Goal: Find specific page/section: Find specific page/section

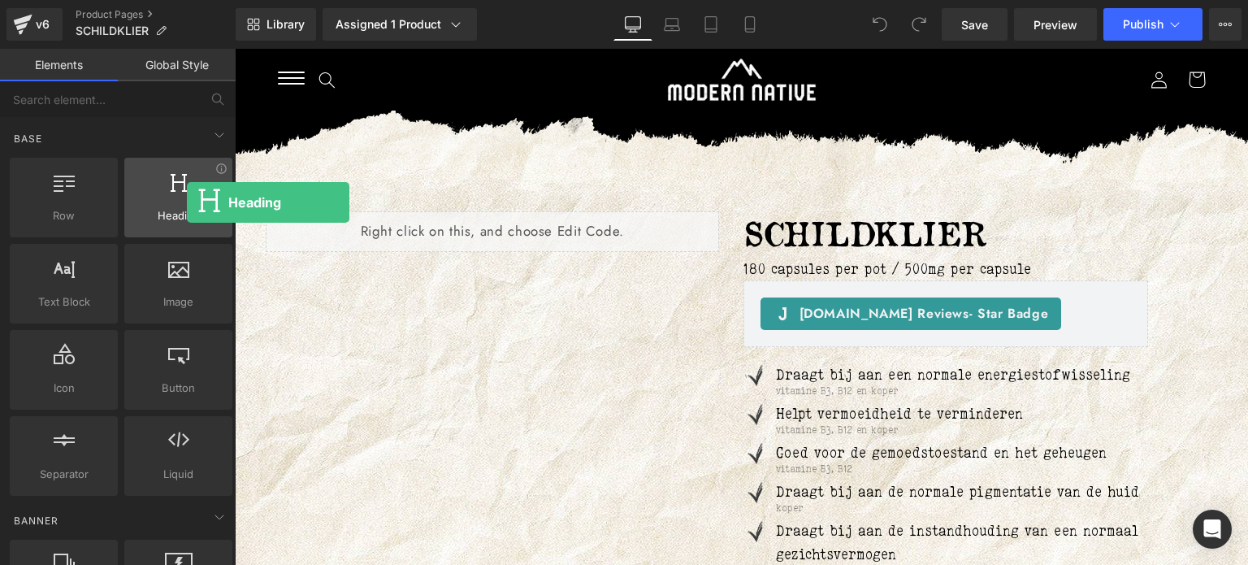
click at [187, 202] on div at bounding box center [178, 189] width 98 height 37
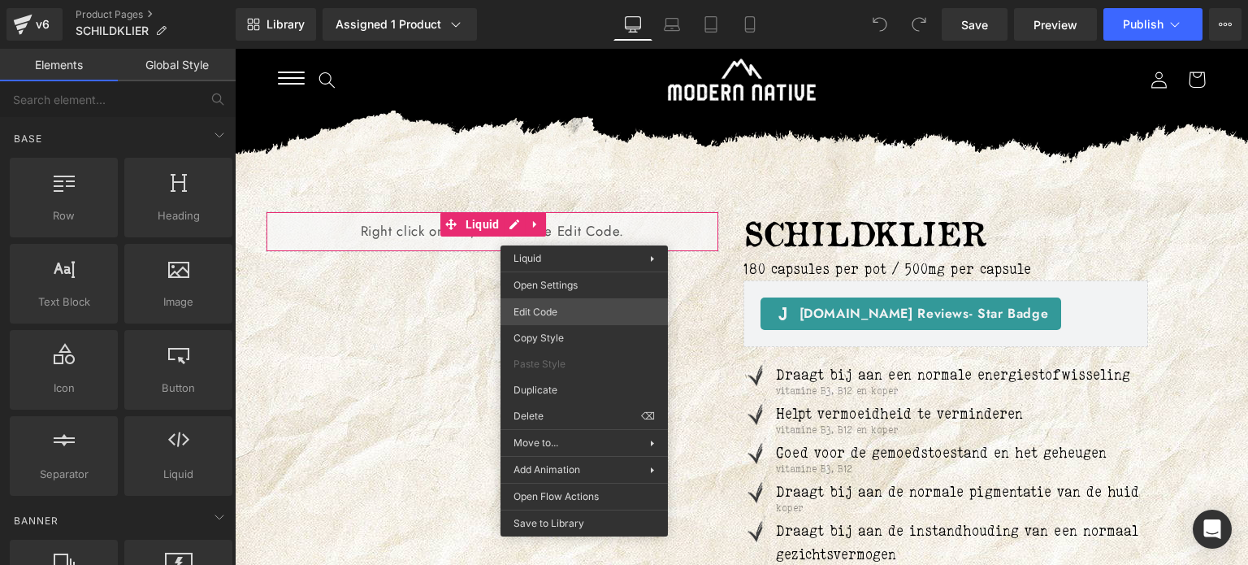
click at [554, 0] on div "Heading You are previewing how the will restyle your page. You can not edit Ele…" at bounding box center [624, 0] width 1248 height 0
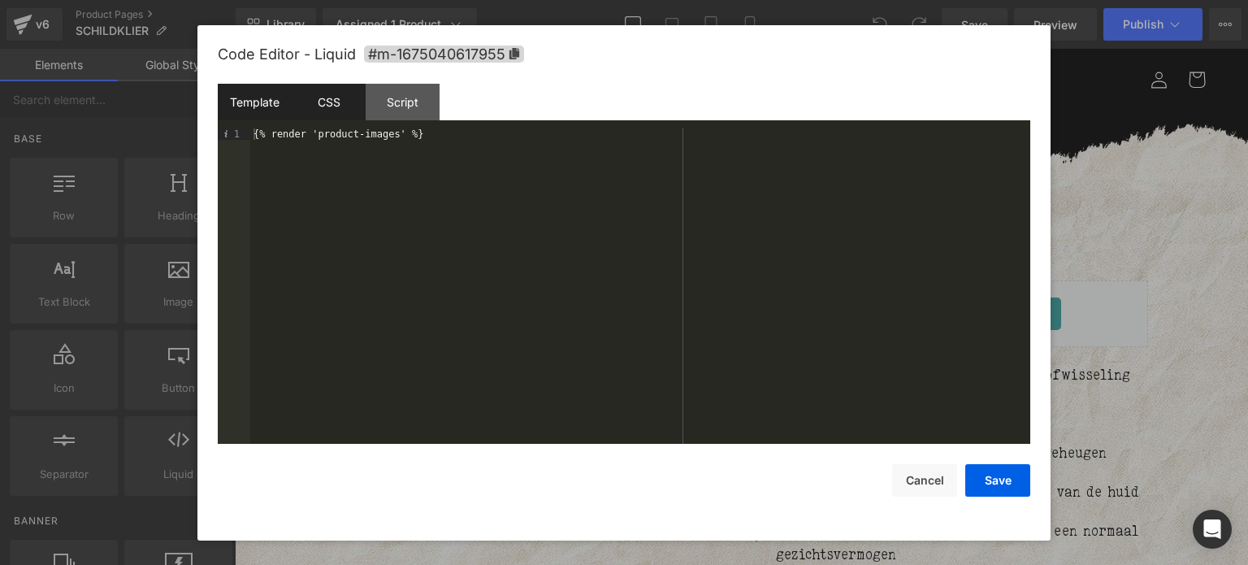
click at [335, 106] on div "CSS" at bounding box center [329, 102] width 74 height 37
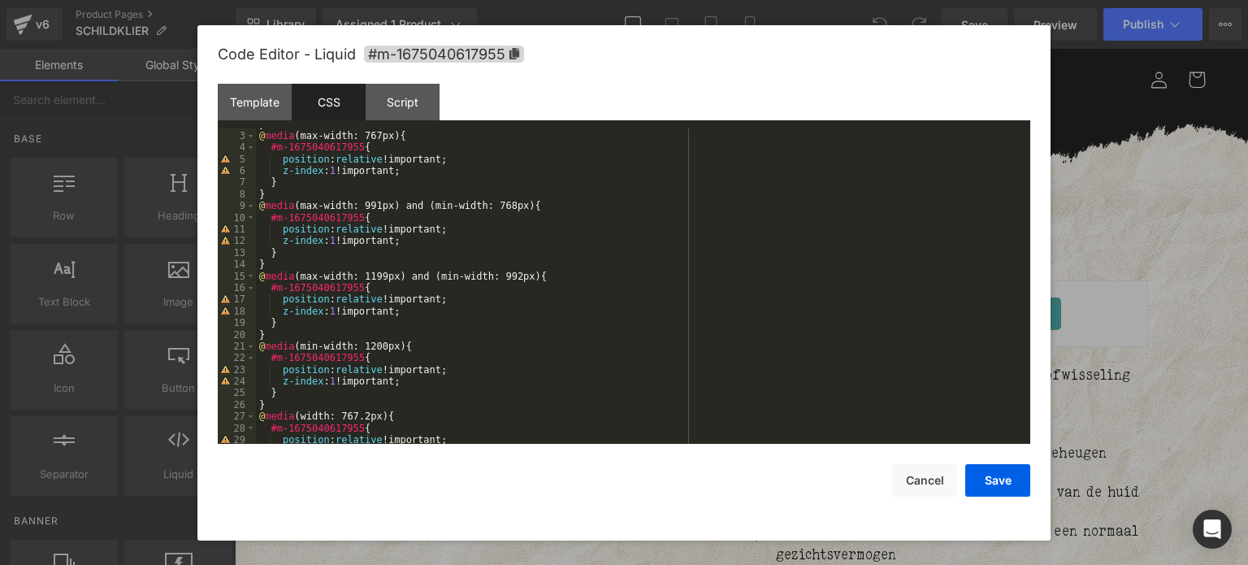
scroll to position [21, 0]
click at [406, 111] on div "Script" at bounding box center [403, 102] width 74 height 37
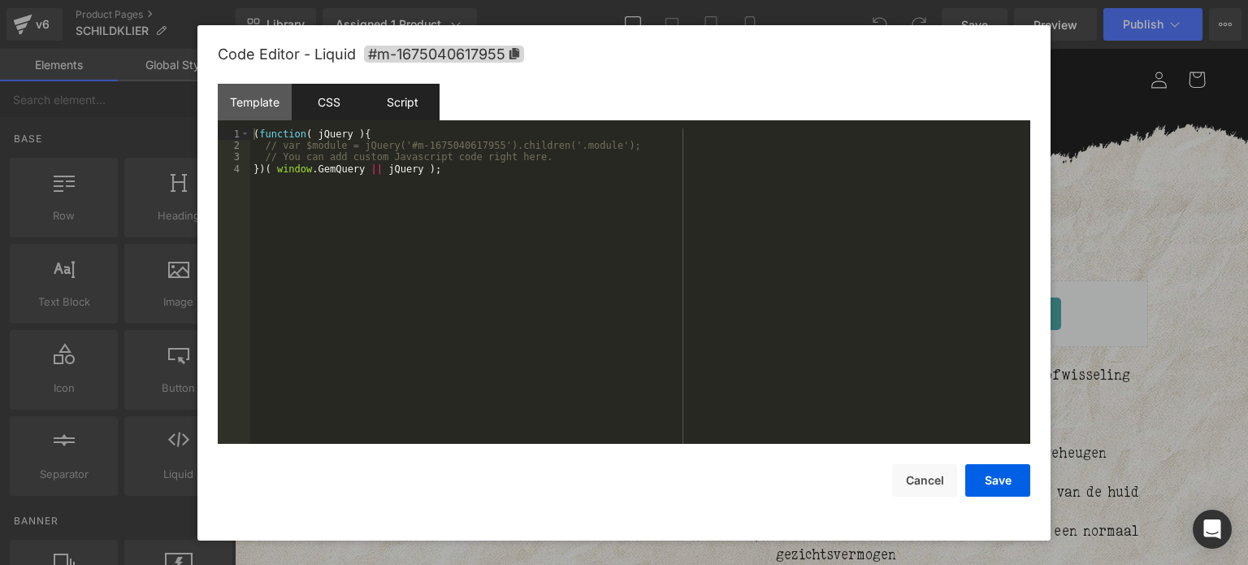
click at [335, 100] on div "CSS" at bounding box center [329, 102] width 74 height 37
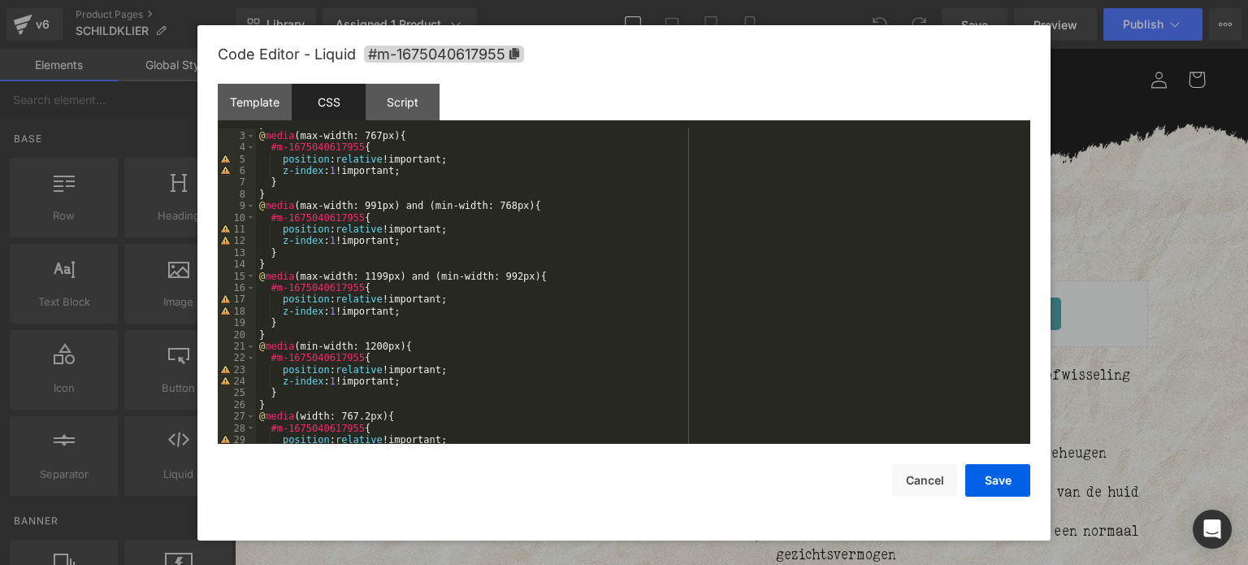
scroll to position [0, 0]
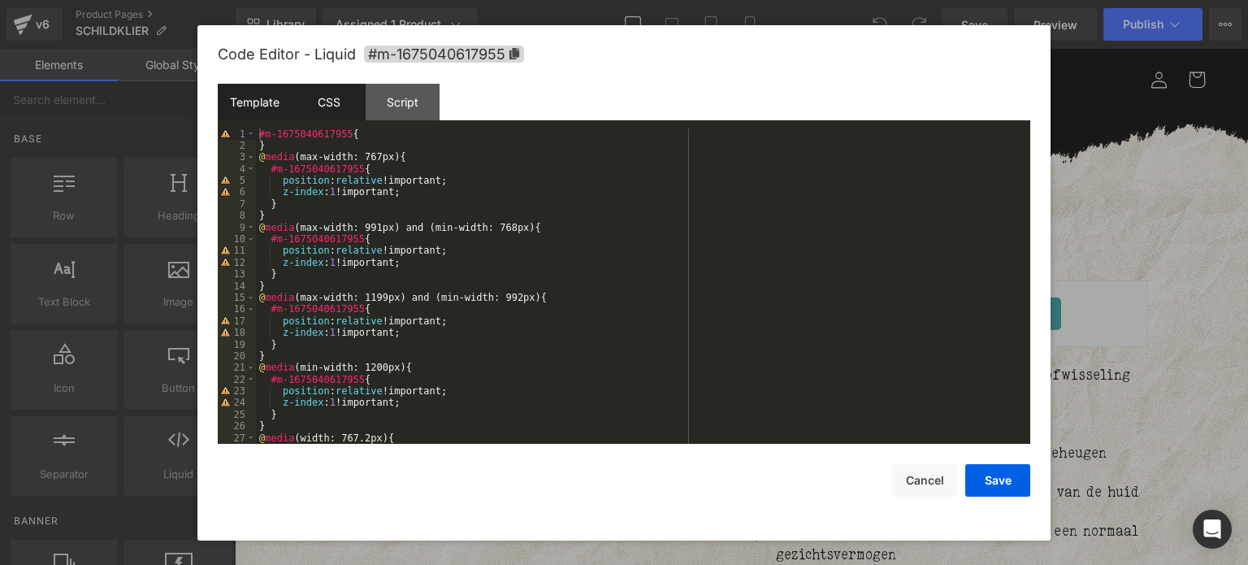
click at [268, 104] on div "Template" at bounding box center [255, 102] width 74 height 37
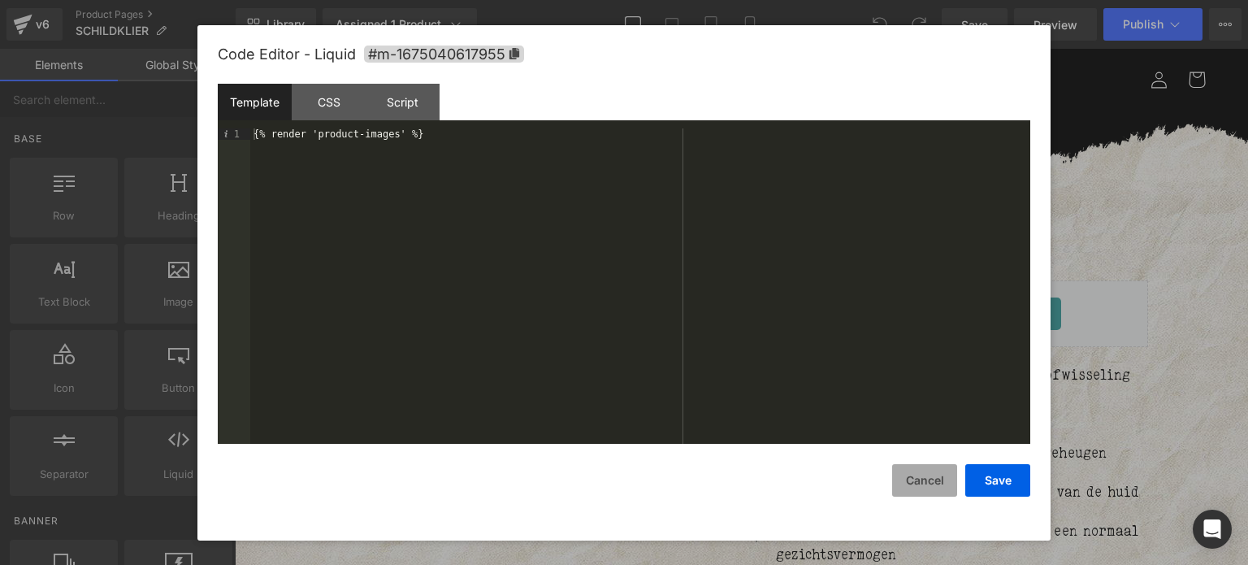
click at [905, 483] on button "Cancel" at bounding box center [924, 480] width 65 height 33
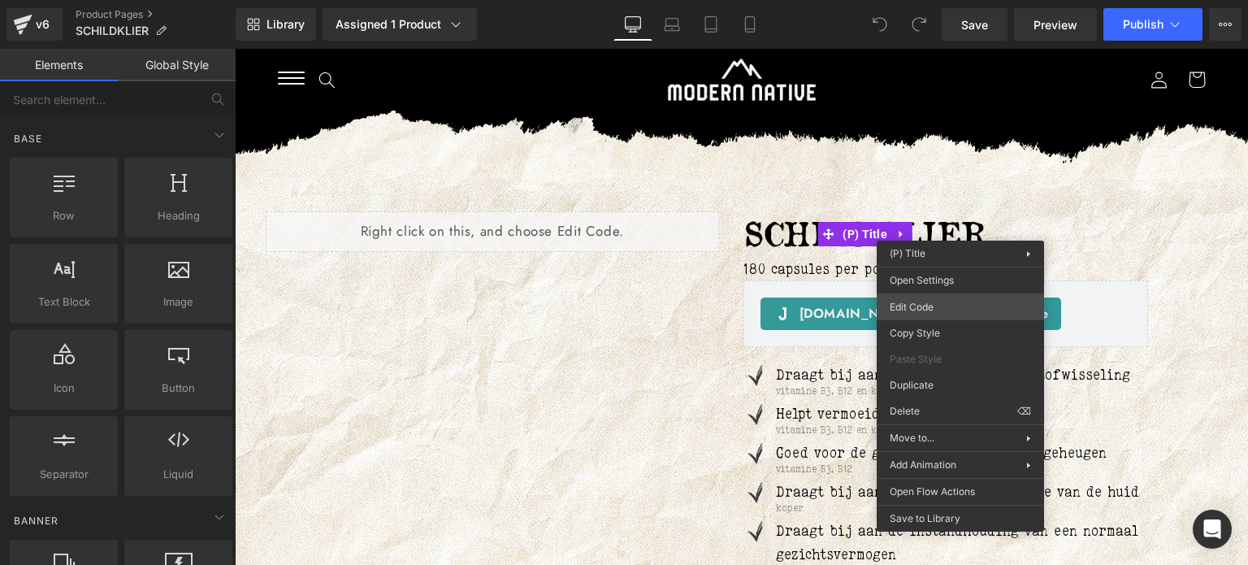
click at [941, 0] on div "Heading You are previewing how the will restyle your page. You can not edit Ele…" at bounding box center [624, 0] width 1248 height 0
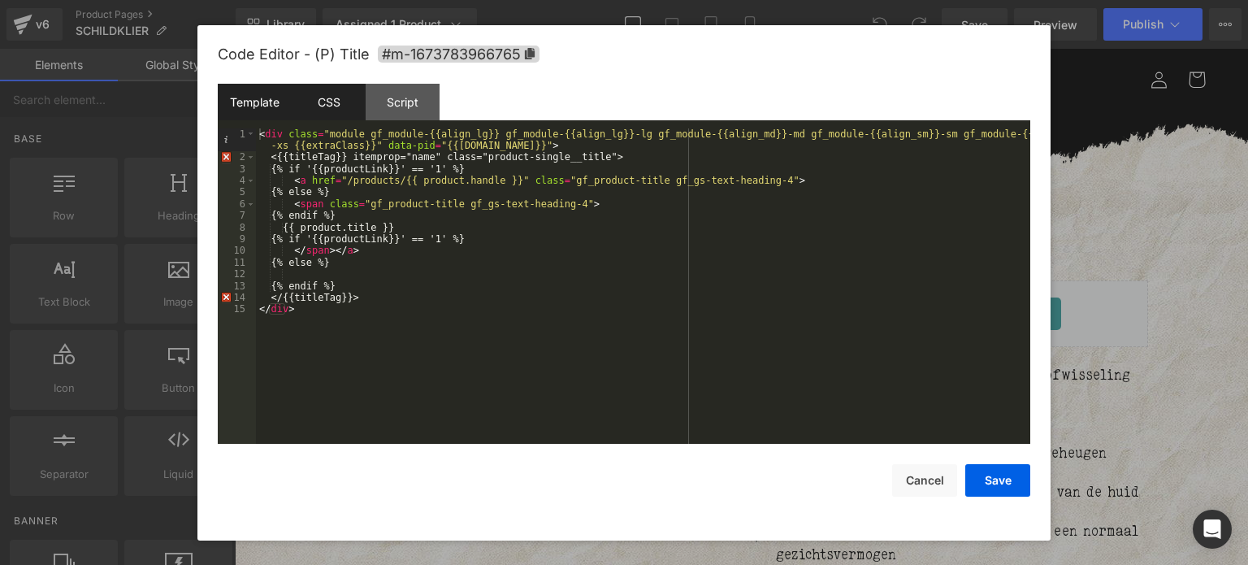
click at [318, 90] on div "CSS" at bounding box center [329, 102] width 74 height 37
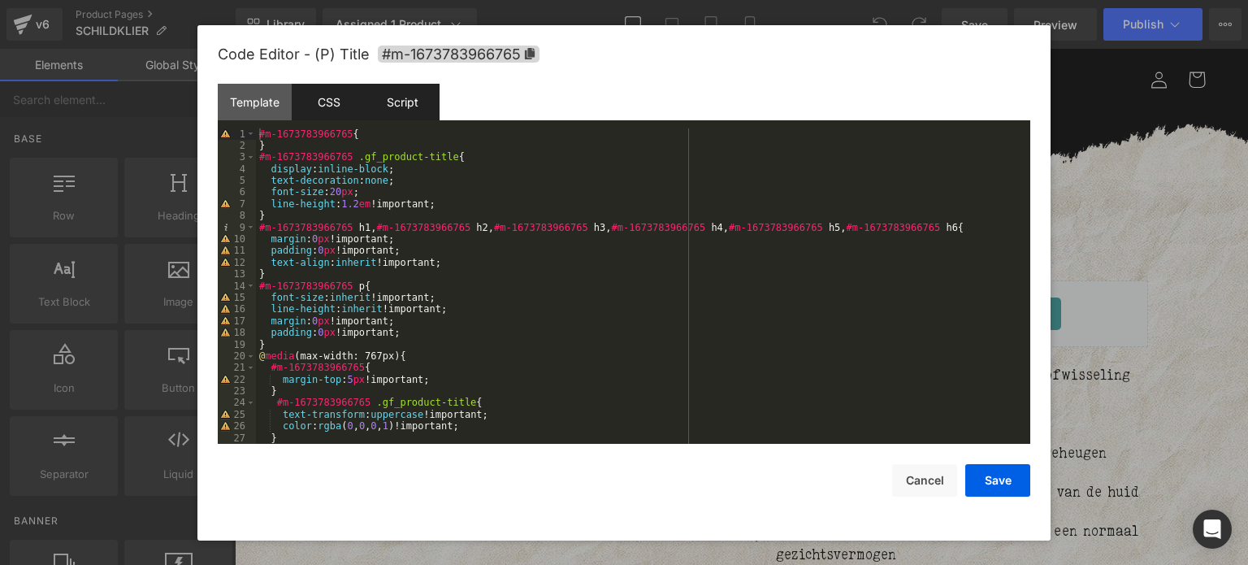
click at [390, 103] on div "Script" at bounding box center [403, 102] width 74 height 37
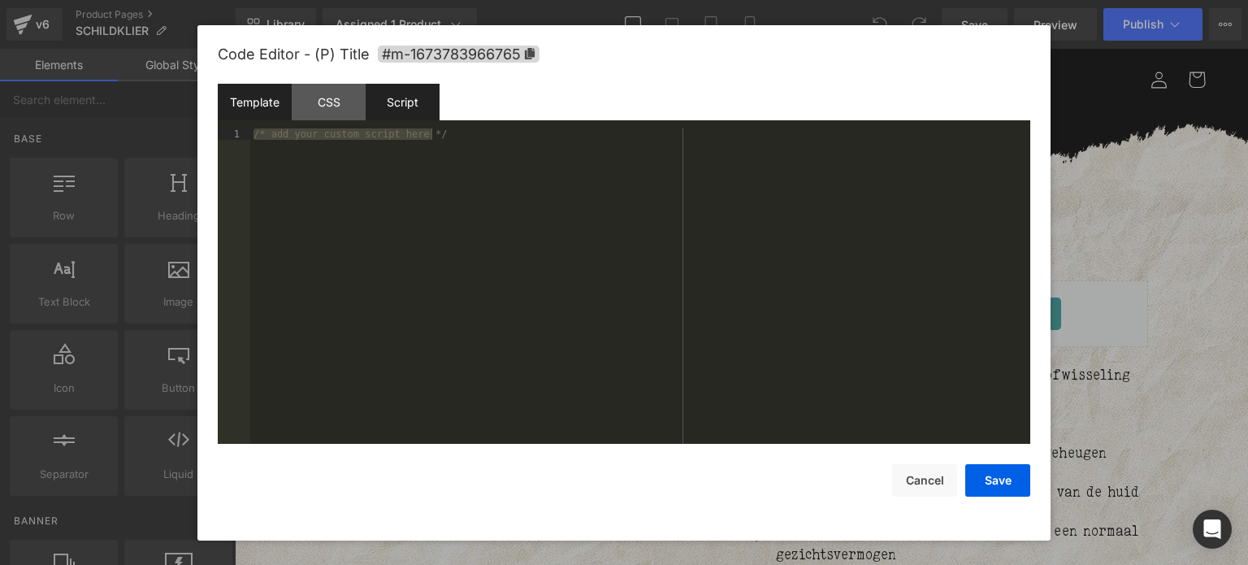
click at [271, 89] on div "Template" at bounding box center [255, 102] width 74 height 37
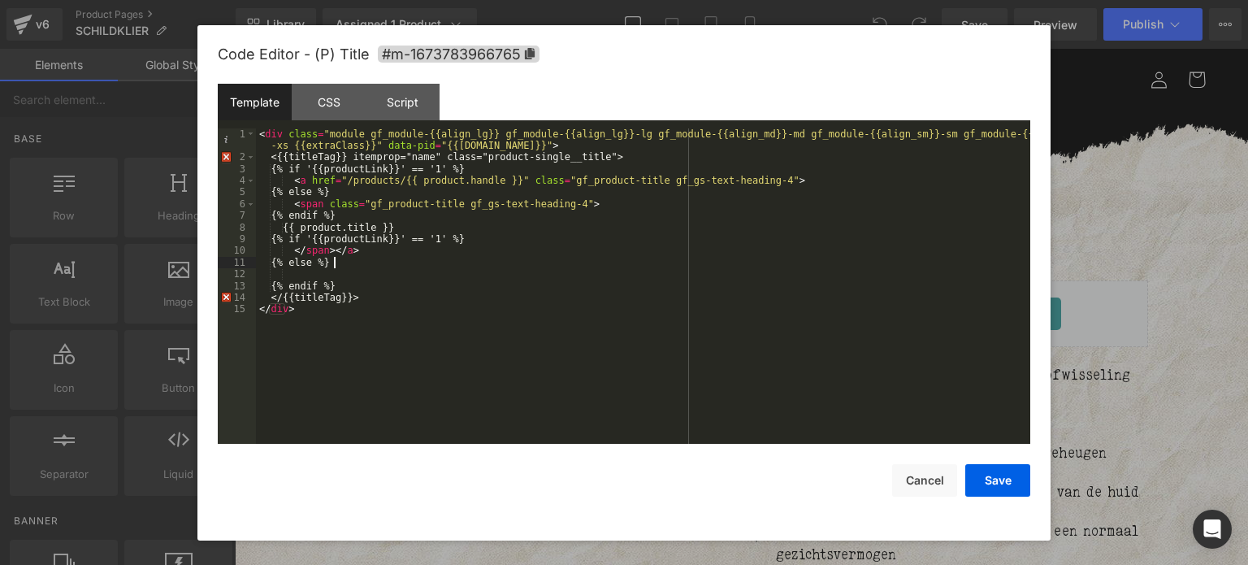
click at [405, 262] on div "< div class = "module gf_module-{{align_lg}} gf_module-{{align_lg}}-lg gf_modul…" at bounding box center [643, 303] width 774 height 351
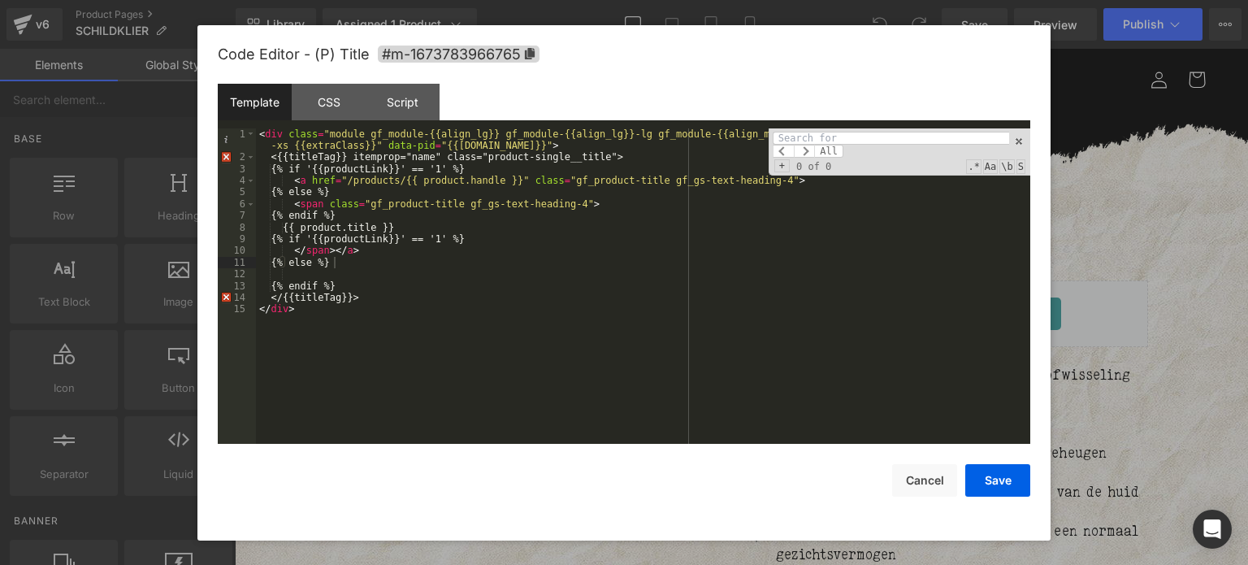
type input "H"
type input "h"
type input "tit"
click at [313, 95] on div "CSS" at bounding box center [329, 102] width 74 height 37
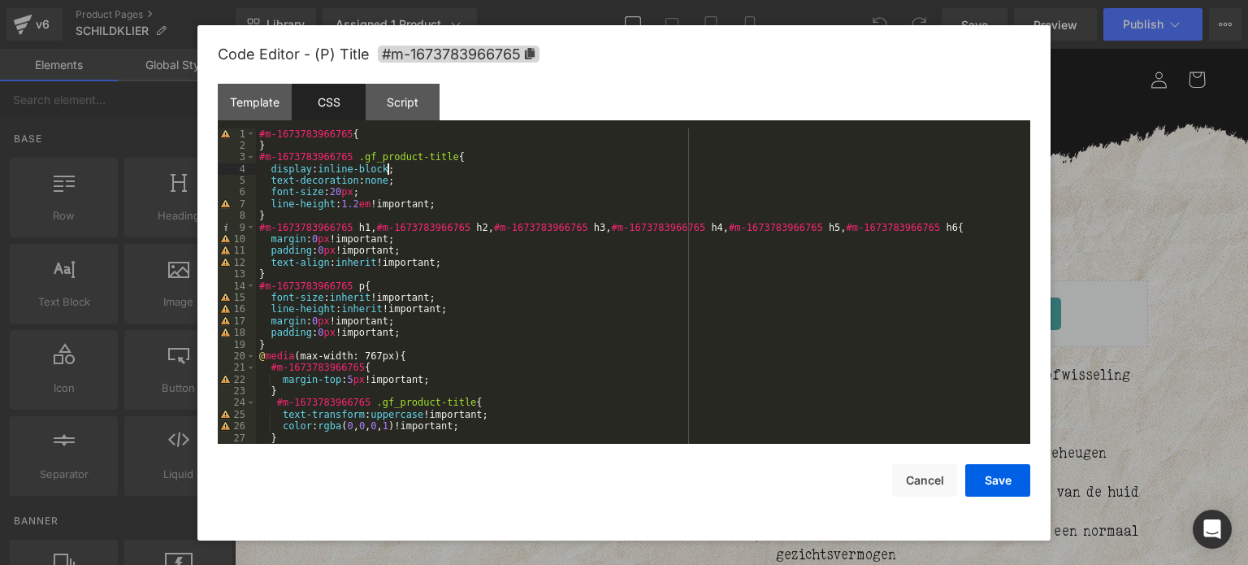
click at [501, 168] on div "#m-1673783966765 { } #m-1673783966765 .gf_product-title { display : inline-bloc…" at bounding box center [640, 298] width 768 height 340
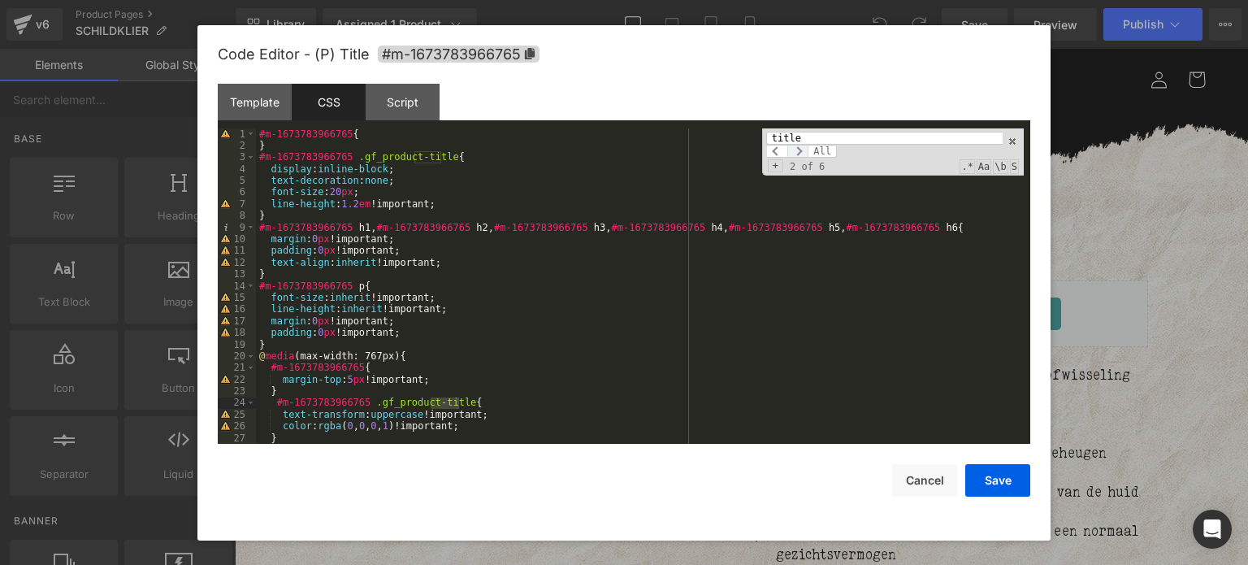
click at [801, 152] on span at bounding box center [797, 151] width 21 height 13
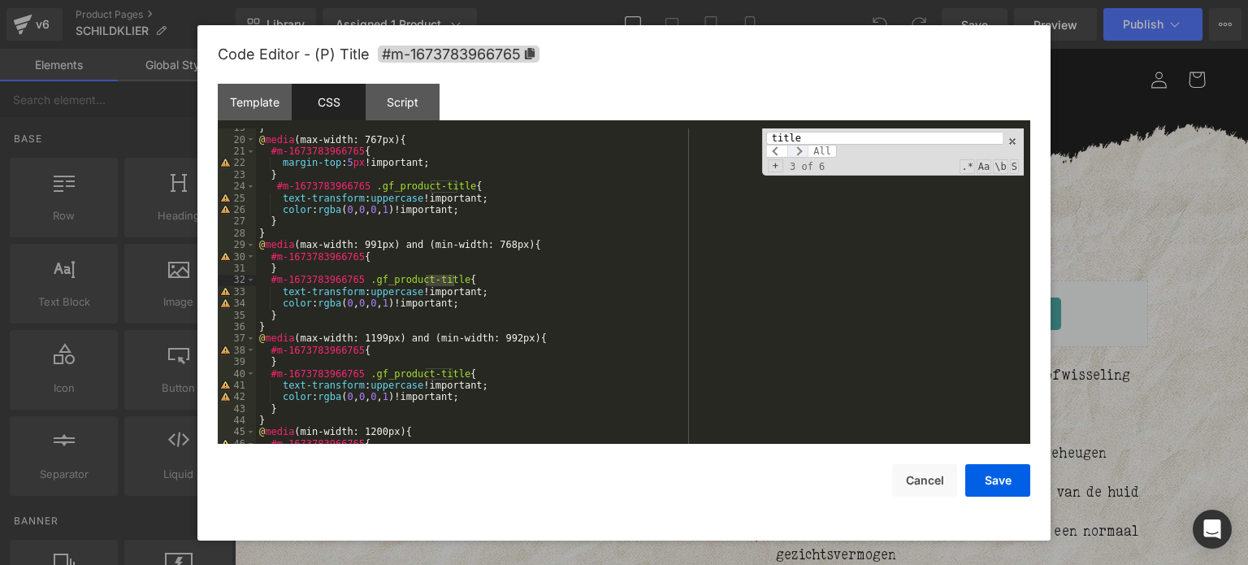
click at [801, 152] on span at bounding box center [797, 151] width 21 height 13
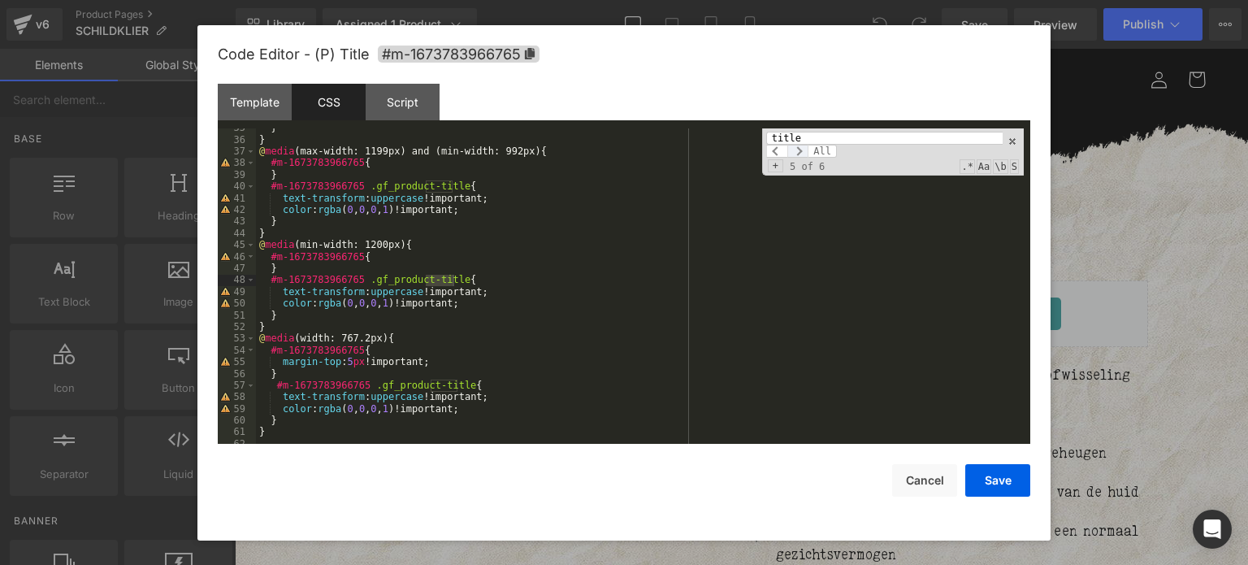
click at [801, 152] on span at bounding box center [797, 151] width 21 height 13
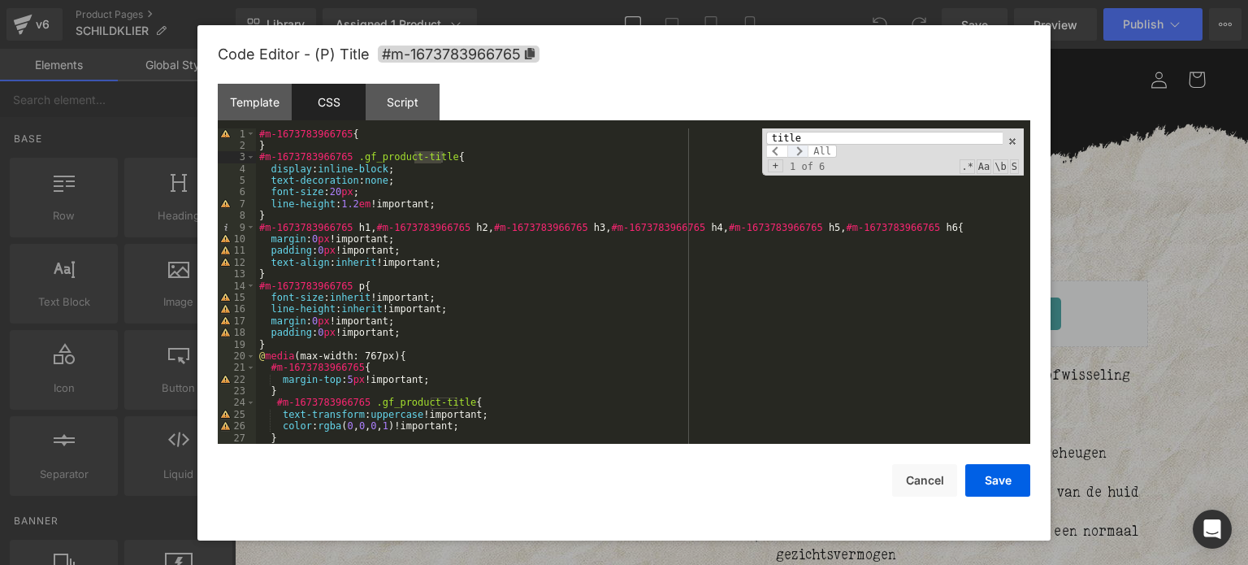
click at [801, 152] on span at bounding box center [797, 151] width 21 height 13
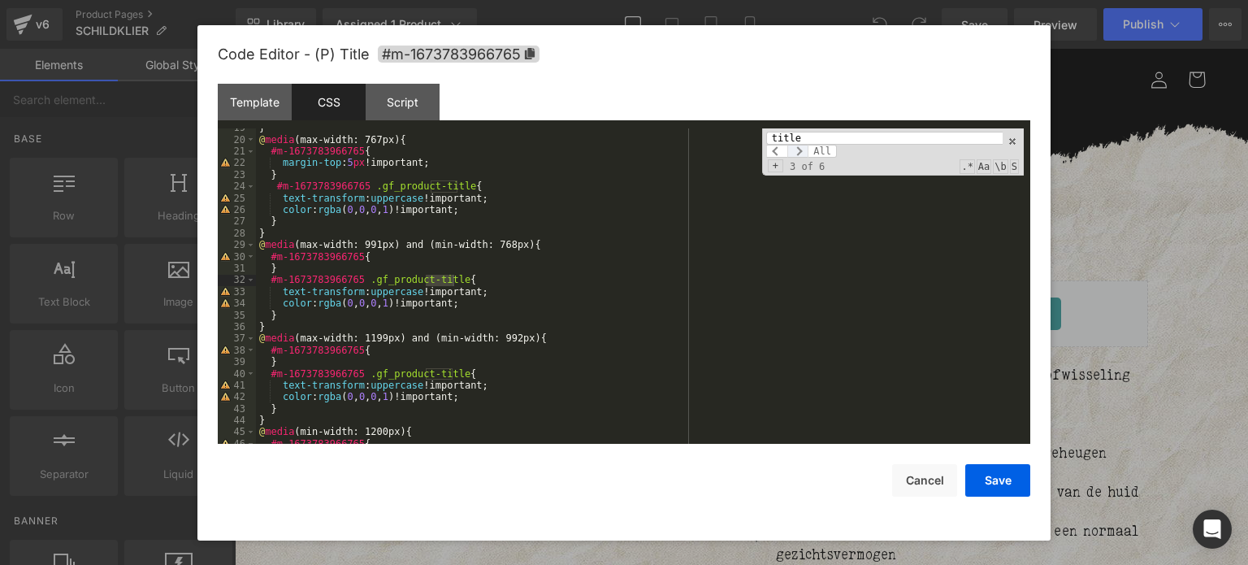
scroll to position [216, 0]
click at [800, 136] on input "title" at bounding box center [884, 138] width 236 height 13
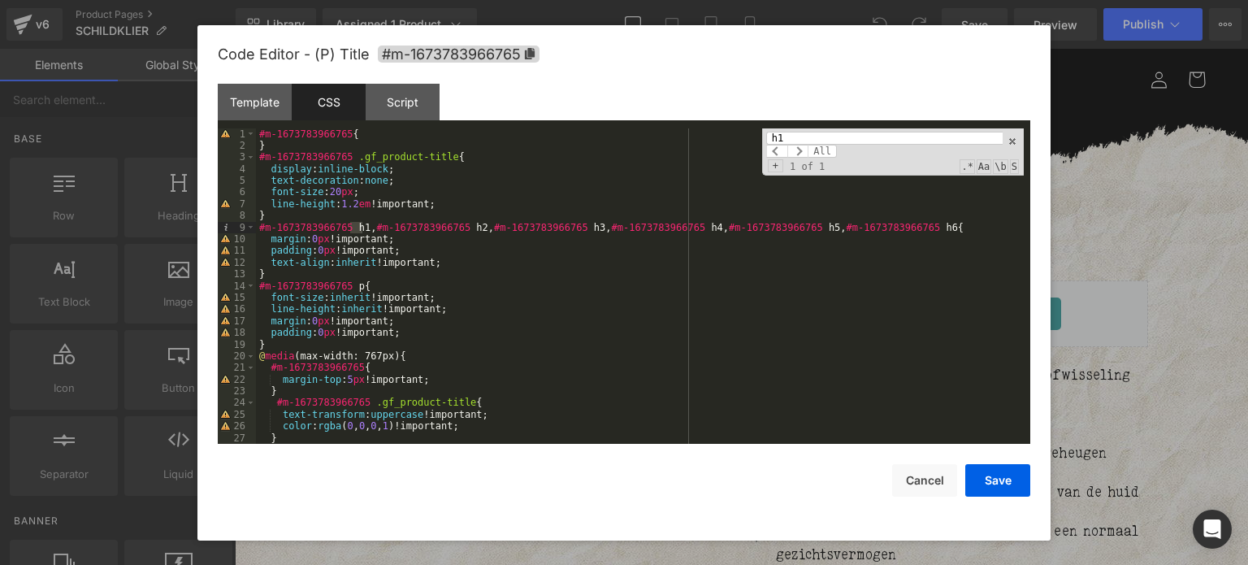
click at [800, 135] on input "h1" at bounding box center [884, 138] width 236 height 13
type input "b"
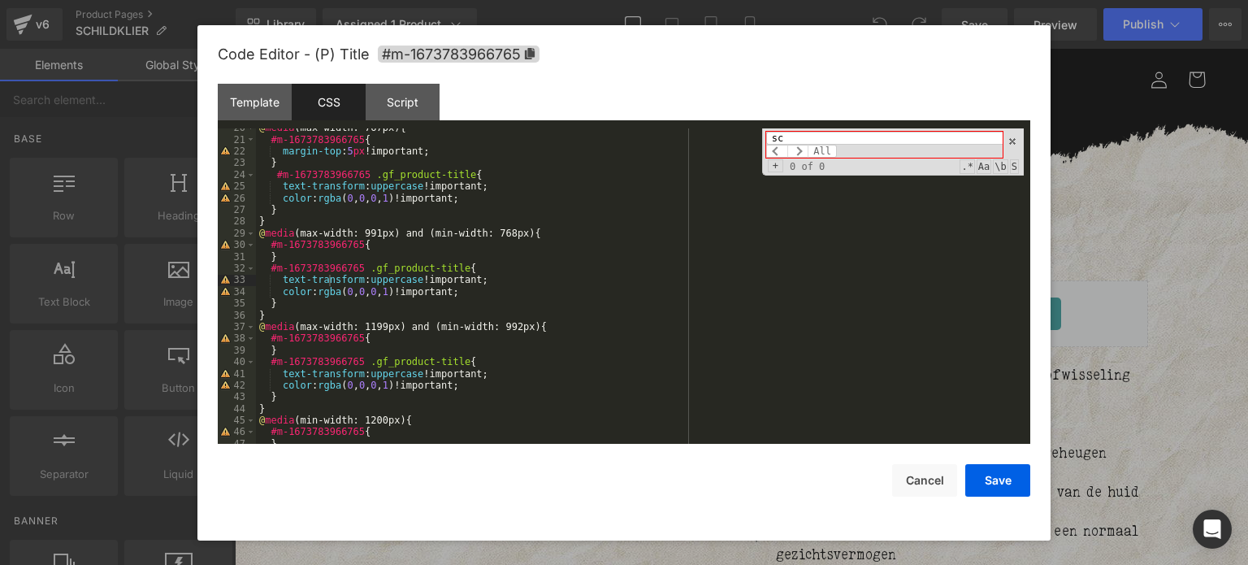
type input "s"
click at [913, 492] on button "Cancel" at bounding box center [924, 480] width 65 height 33
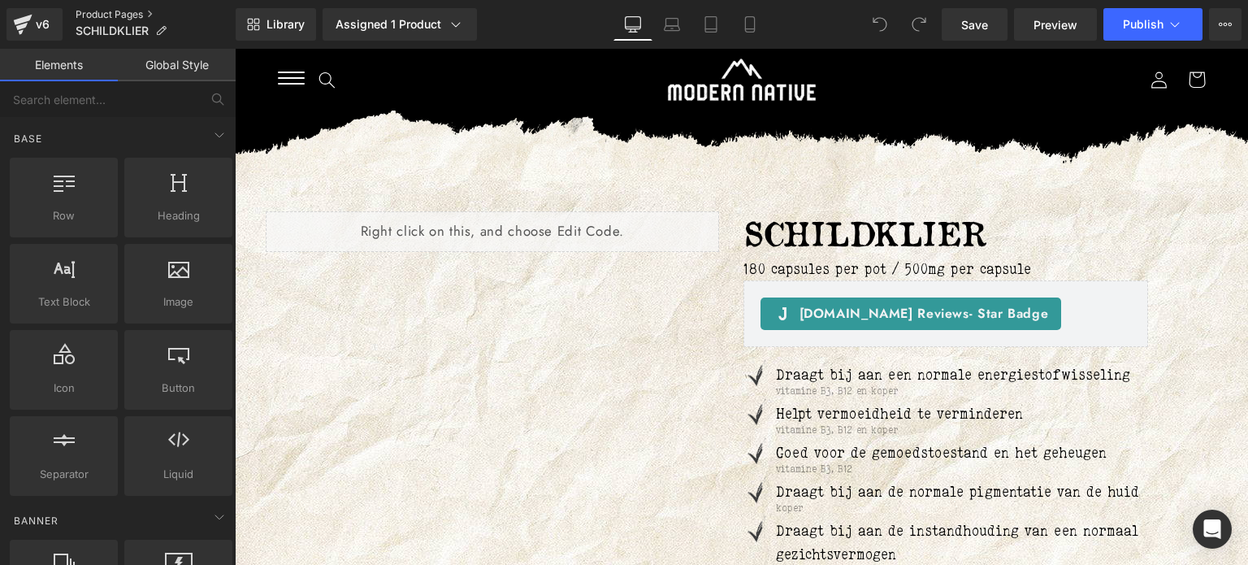
click at [128, 12] on link "Product Pages" at bounding box center [156, 14] width 160 height 13
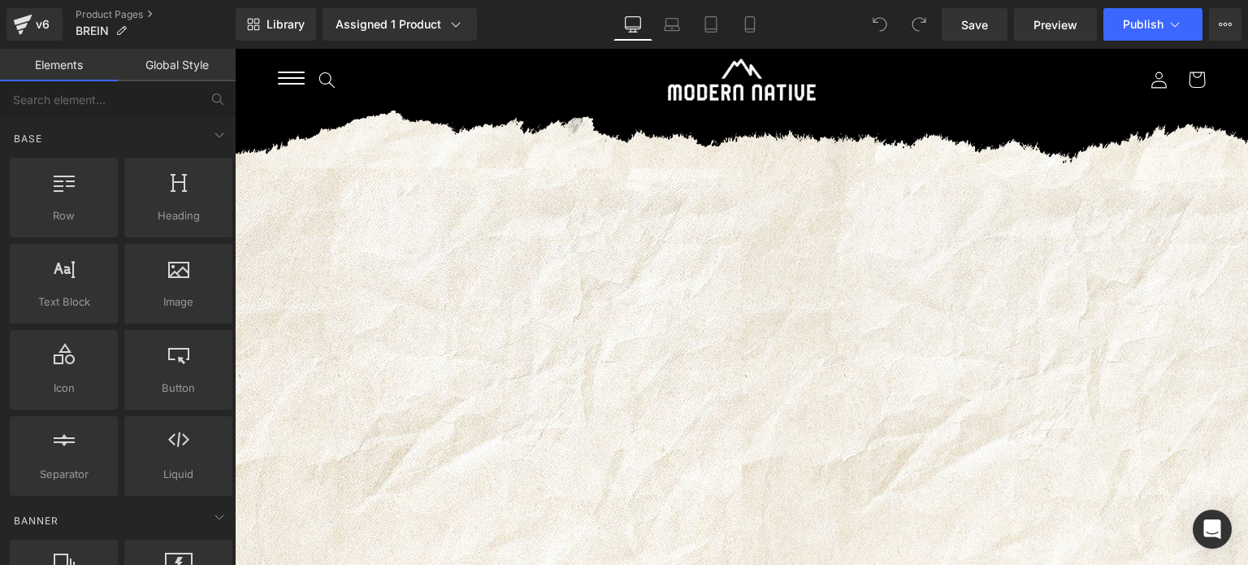
drag, startPoint x: 549, startPoint y: 110, endPoint x: 481, endPoint y: 169, distance: 90.4
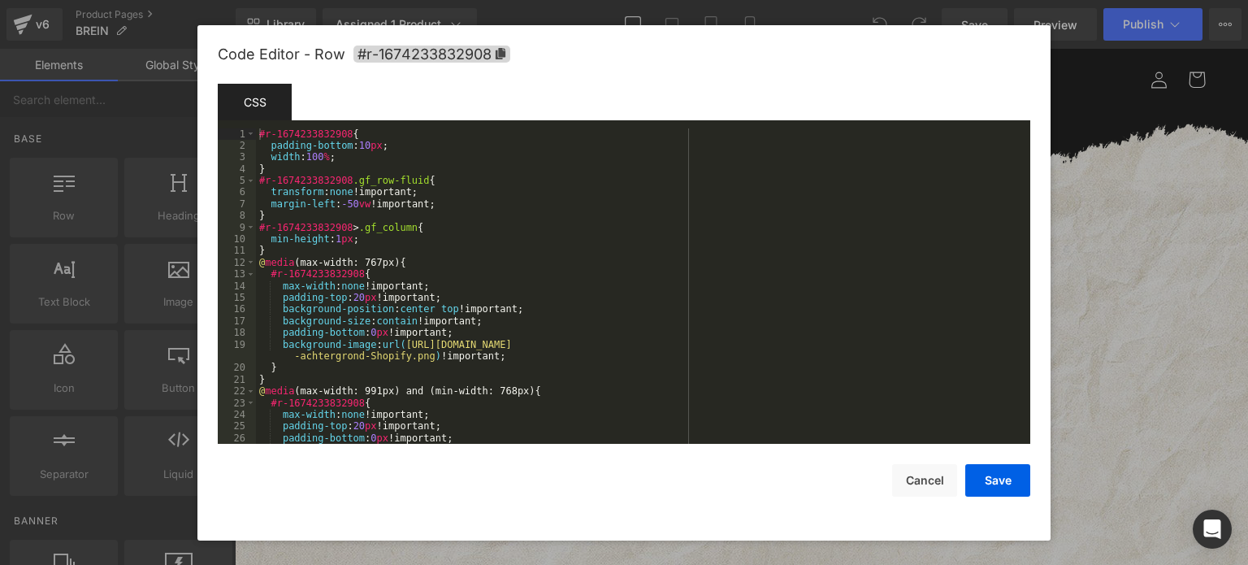
click at [458, 0] on div "You are previewing how the will restyle your page. You can not edit Elements in…" at bounding box center [624, 0] width 1248 height 0
click at [504, 245] on div "#r-1674233832908 { padding-bottom : 10 px ; width : 100 % ; } #r-1674233832908 …" at bounding box center [640, 303] width 768 height 351
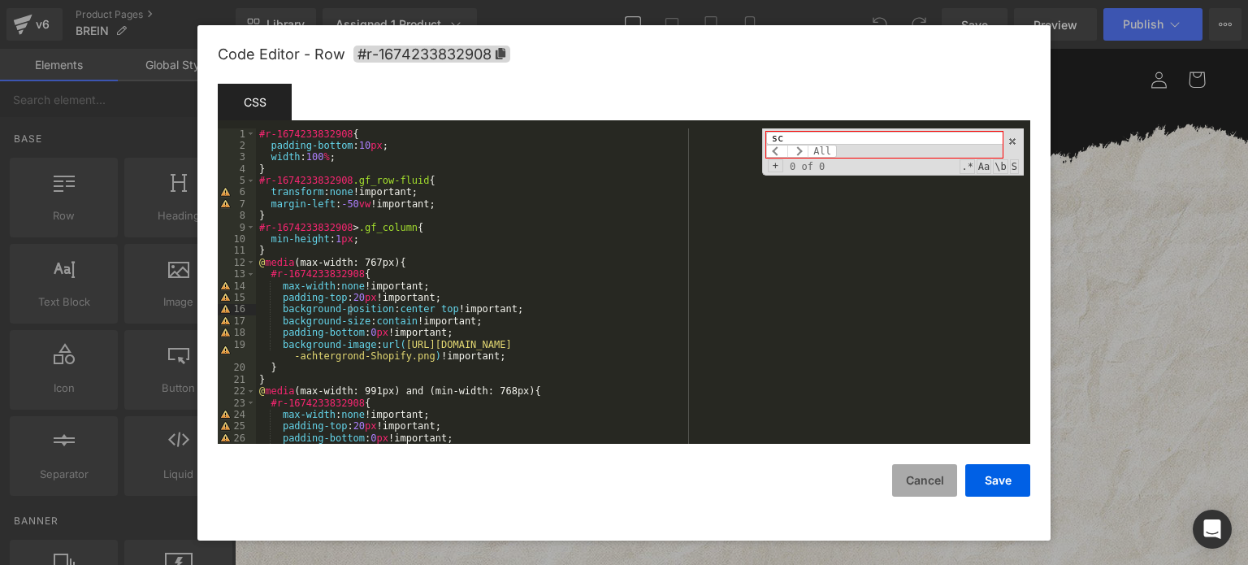
type input "sc"
click at [934, 478] on button "Cancel" at bounding box center [924, 480] width 65 height 33
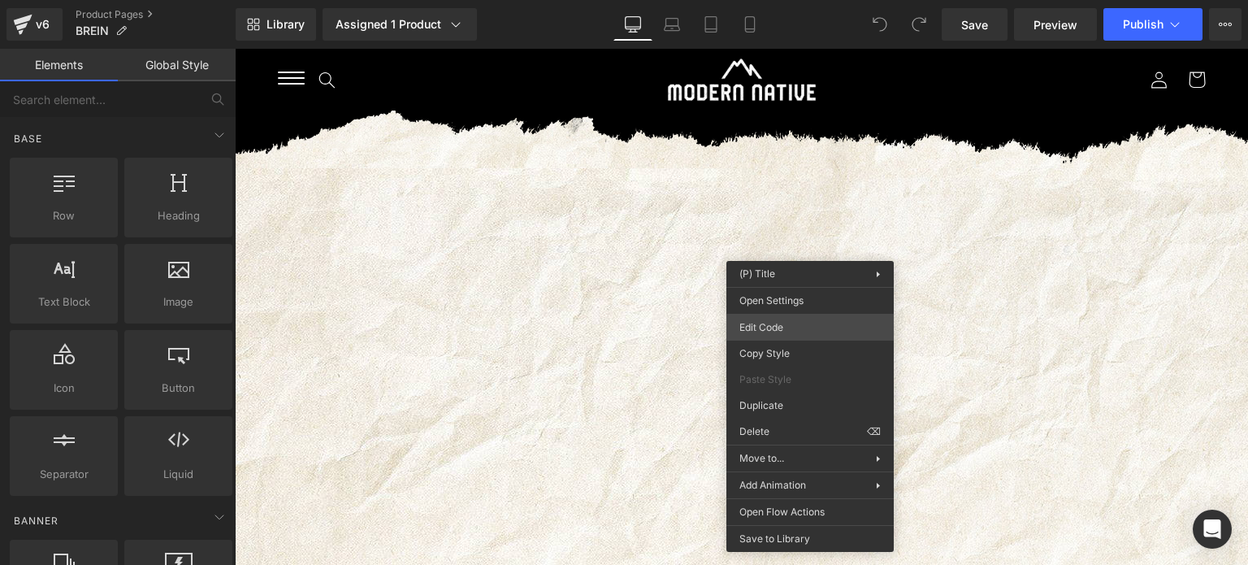
click at [774, 0] on div "You are previewing how the will restyle your page. You can not edit Elements in…" at bounding box center [624, 0] width 1248 height 0
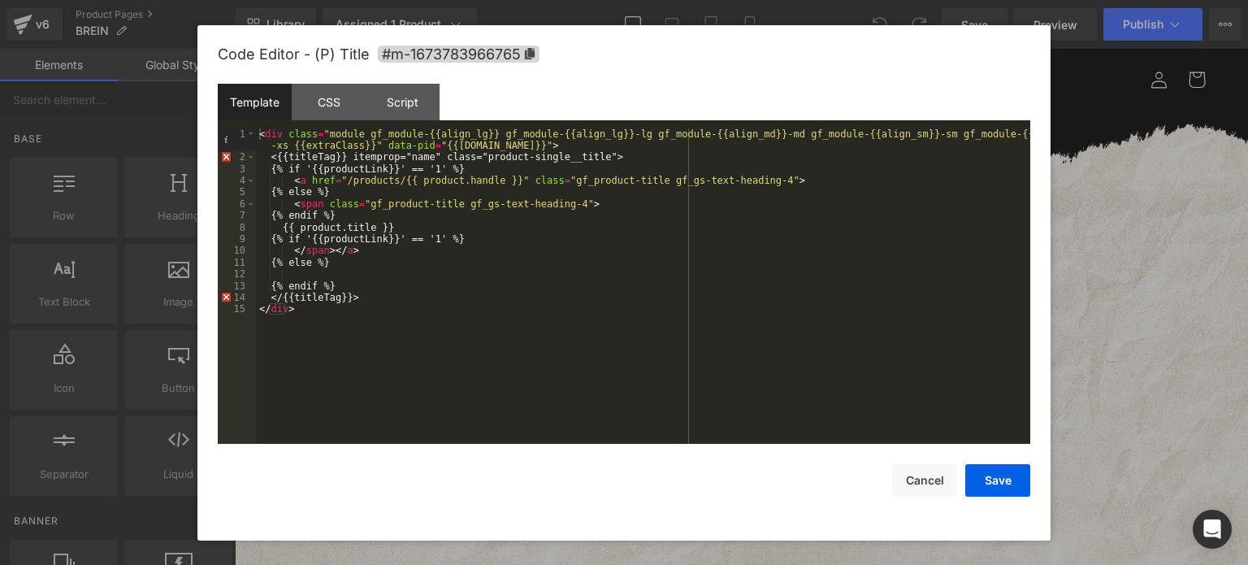
click at [546, 246] on div "< div class = "module gf_module-{{align_lg}} gf_module-{{align_lg}}-lg gf_modul…" at bounding box center [643, 303] width 774 height 351
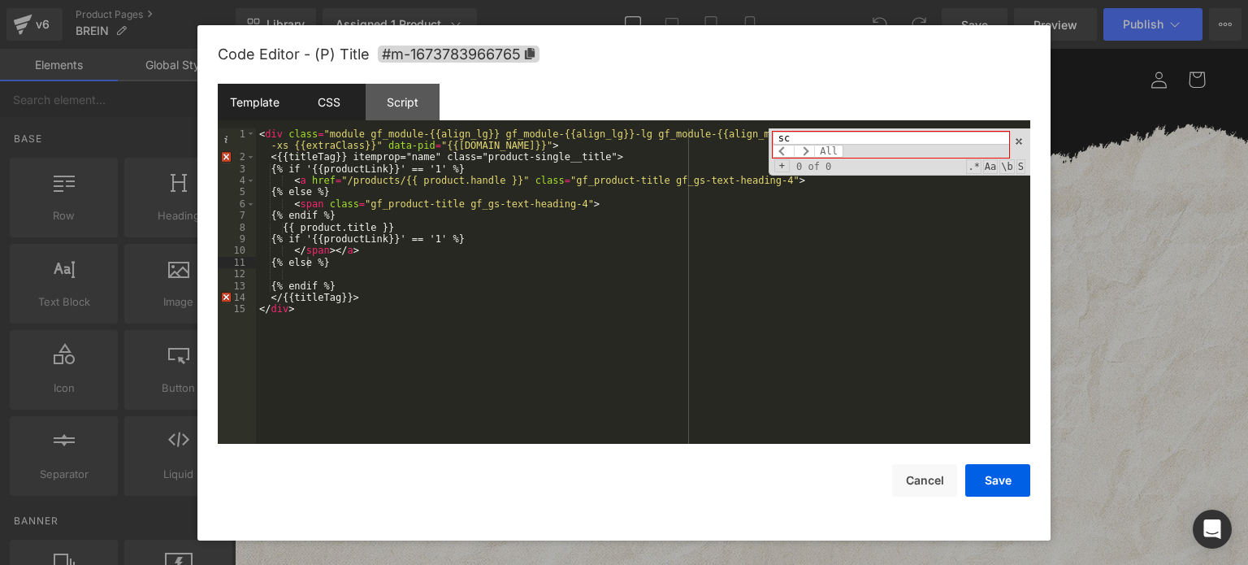
type input "sc"
click at [317, 109] on div "CSS" at bounding box center [329, 102] width 74 height 37
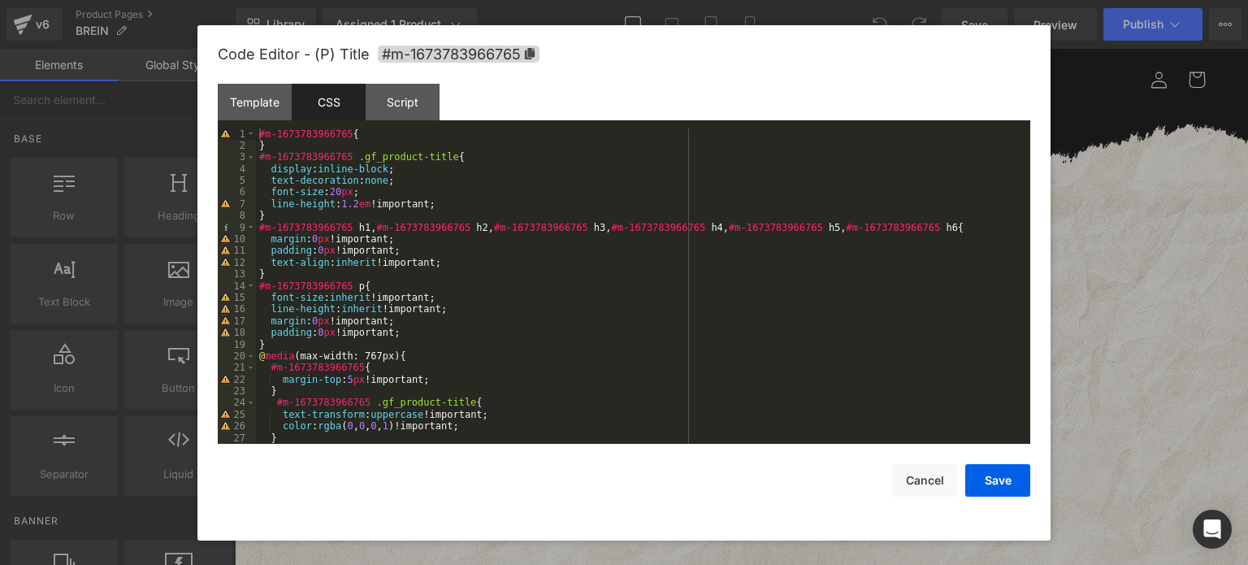
click at [597, 168] on div "#m-1673783966765 { } #m-1673783966765 .gf_product-title { display : inline-bloc…" at bounding box center [640, 298] width 768 height 340
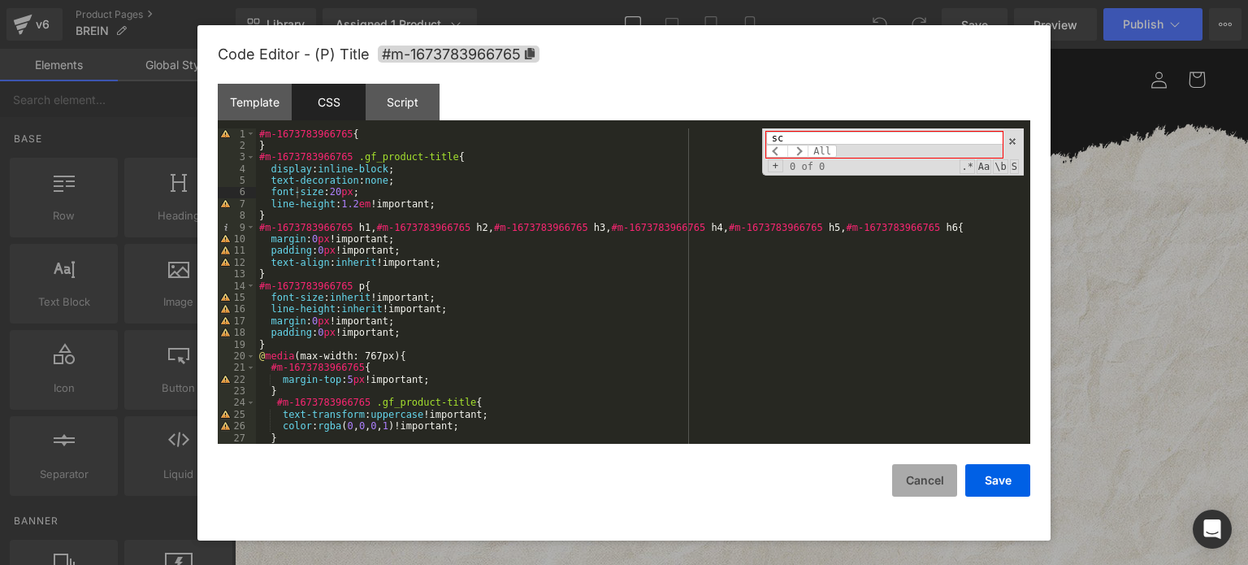
type input "sc"
click at [926, 492] on button "Cancel" at bounding box center [924, 480] width 65 height 33
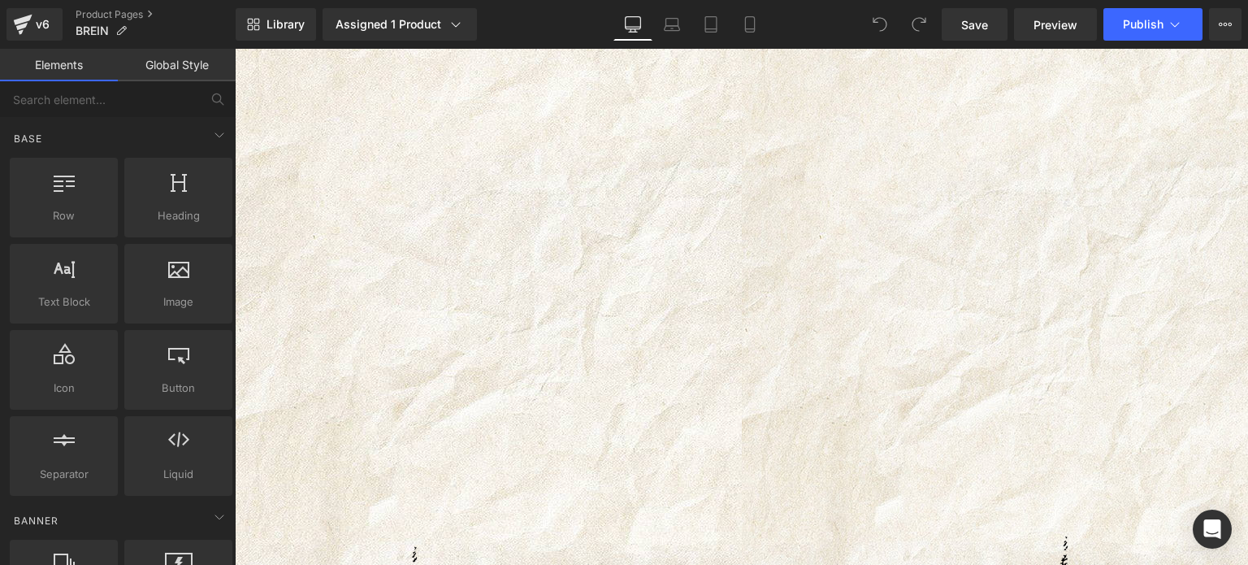
scroll to position [488, 0]
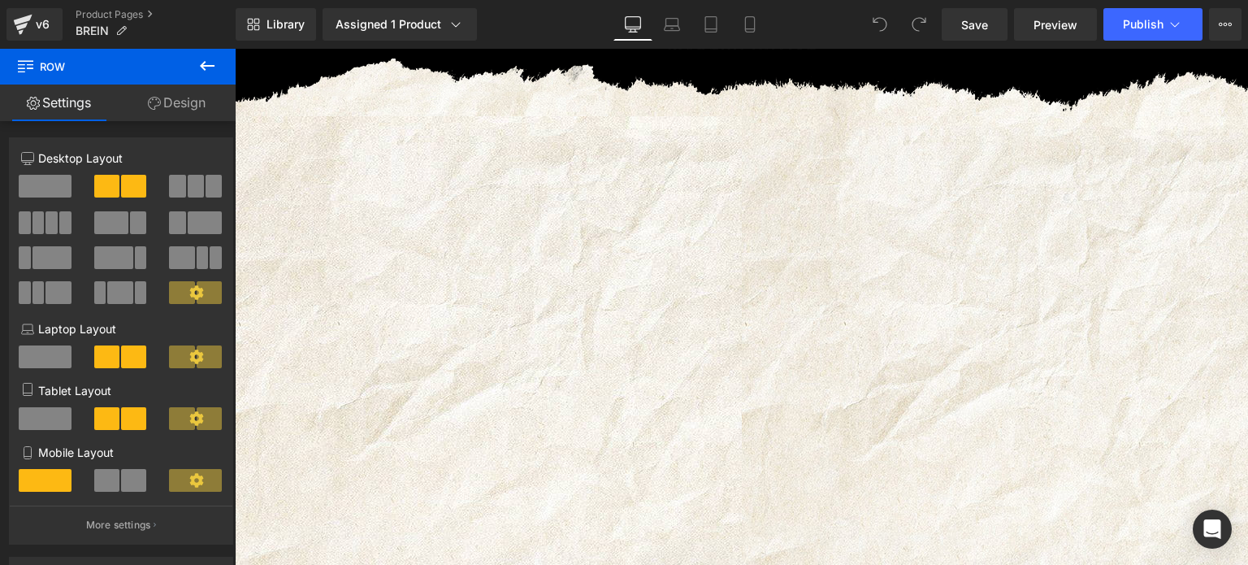
scroll to position [0, 0]
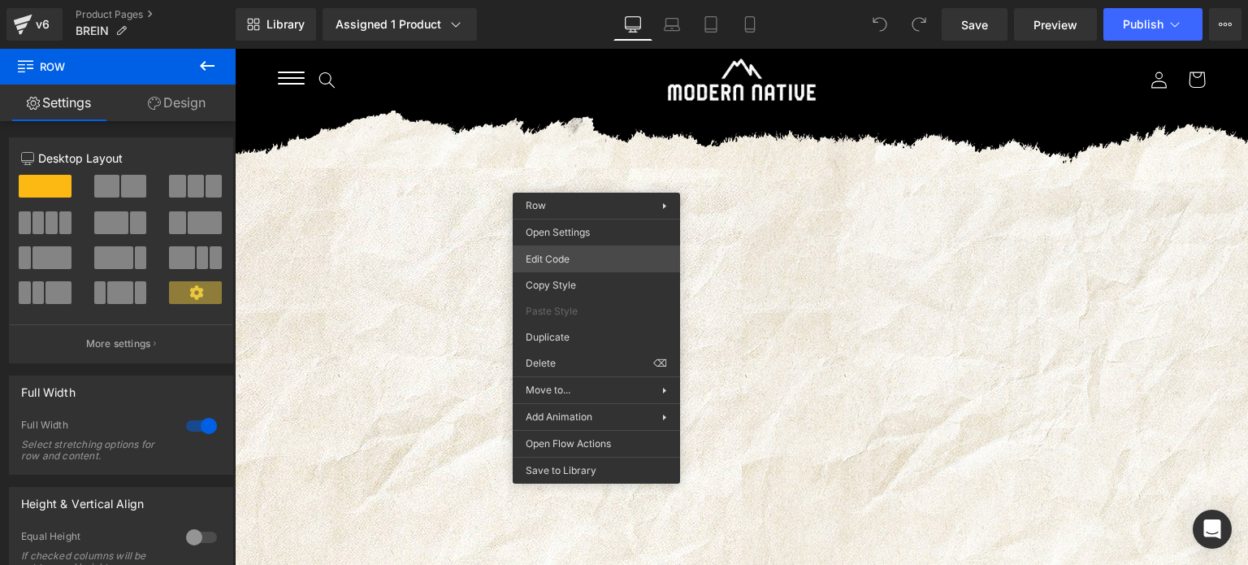
click at [579, 0] on div "You are previewing how the will restyle your page. You can not edit Elements in…" at bounding box center [624, 0] width 1248 height 0
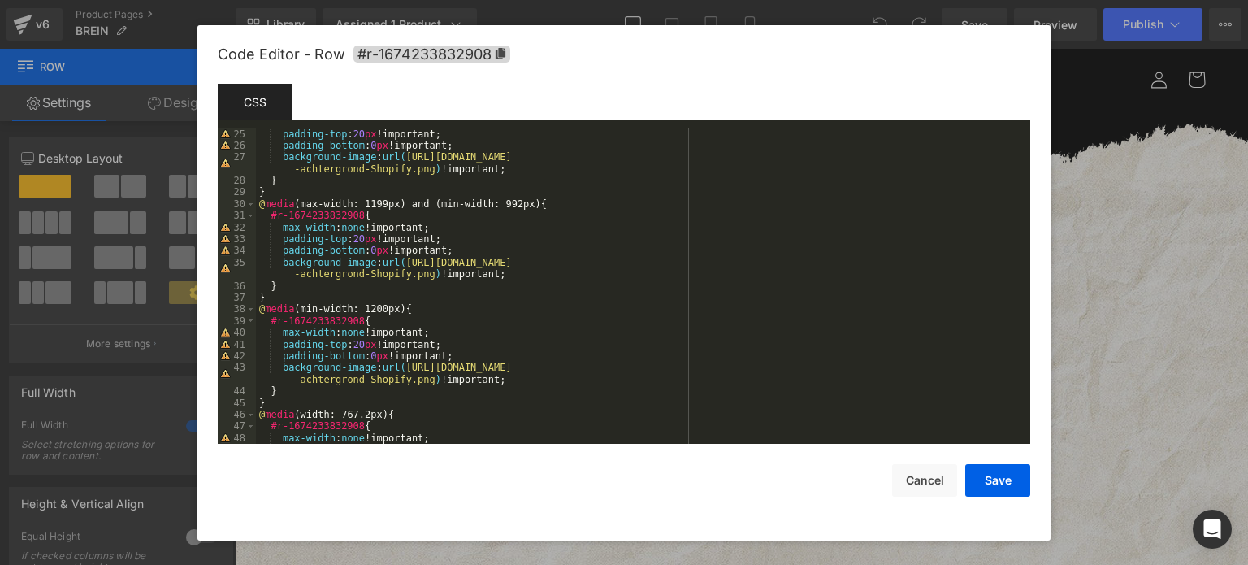
scroll to position [397, 0]
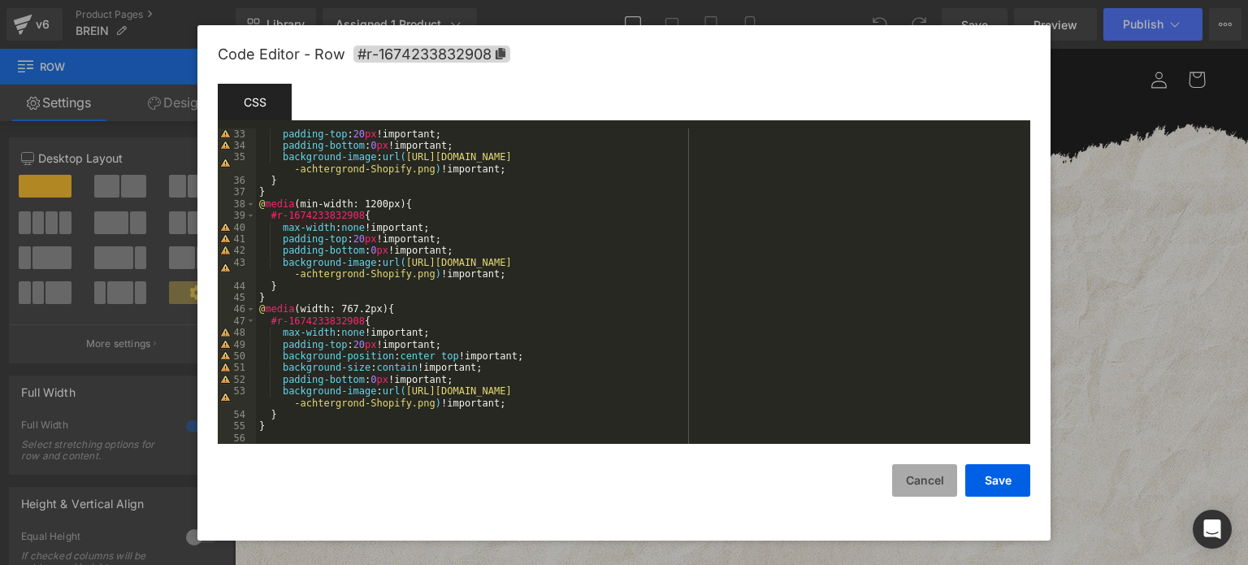
click at [907, 481] on button "Cancel" at bounding box center [924, 480] width 65 height 33
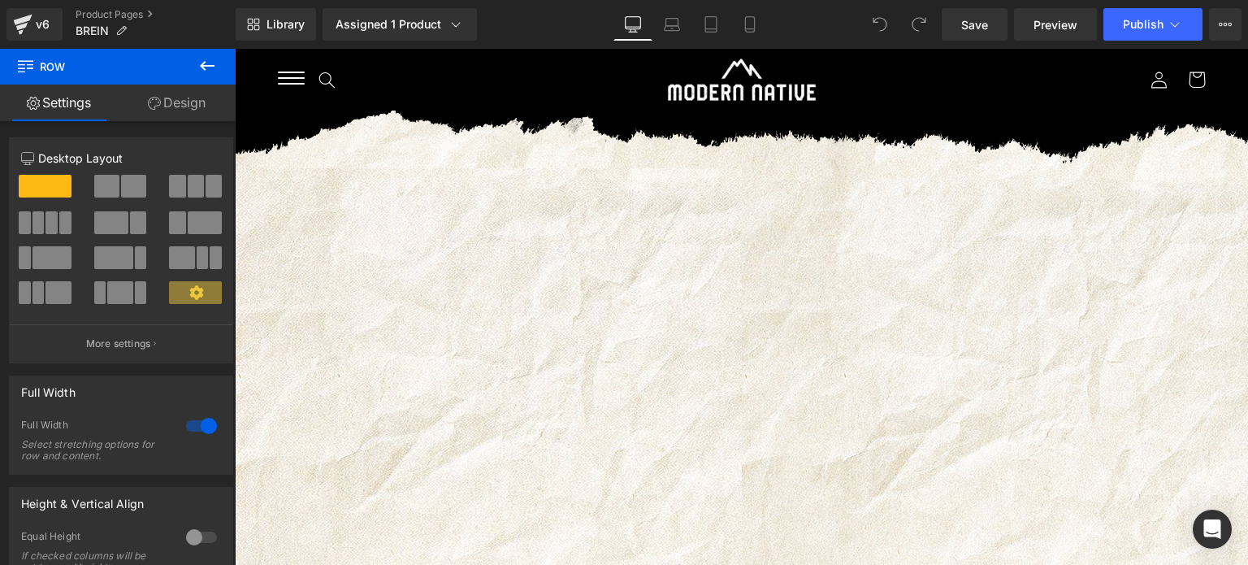
drag, startPoint x: 676, startPoint y: 72, endPoint x: 491, endPoint y: 77, distance: 185.3
drag, startPoint x: 491, startPoint y: 77, endPoint x: 306, endPoint y: 68, distance: 185.5
drag, startPoint x: 306, startPoint y: 68, endPoint x: 285, endPoint y: 247, distance: 179.9
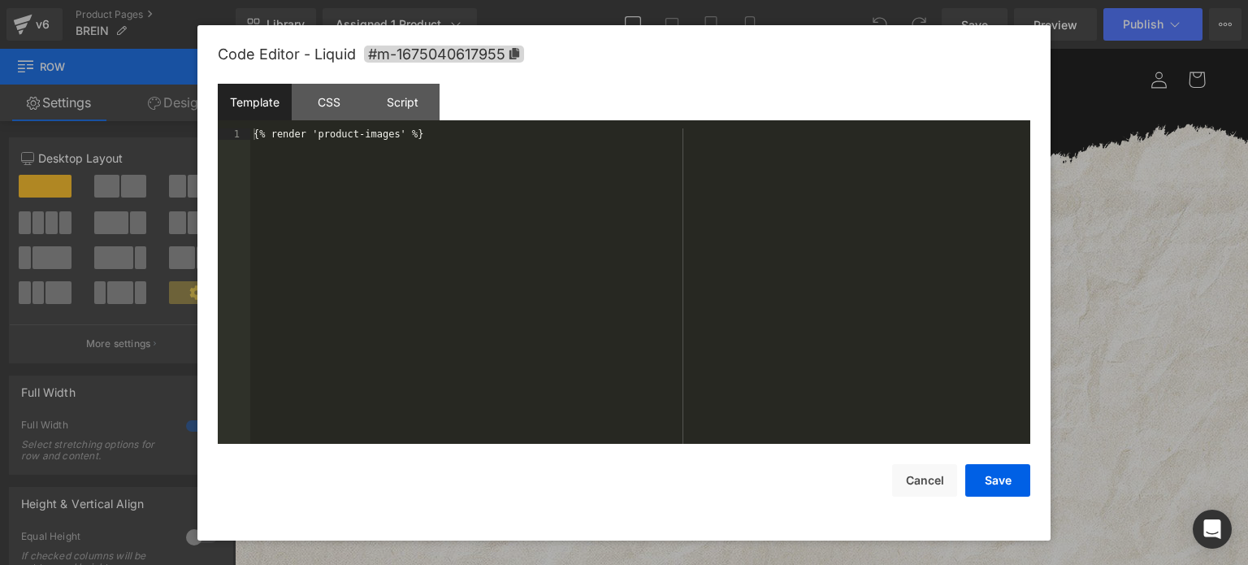
click at [443, 0] on div "You are previewing how the will restyle your page. You can not edit Elements in…" at bounding box center [624, 0] width 1248 height 0
click at [336, 106] on div "CSS" at bounding box center [329, 102] width 74 height 37
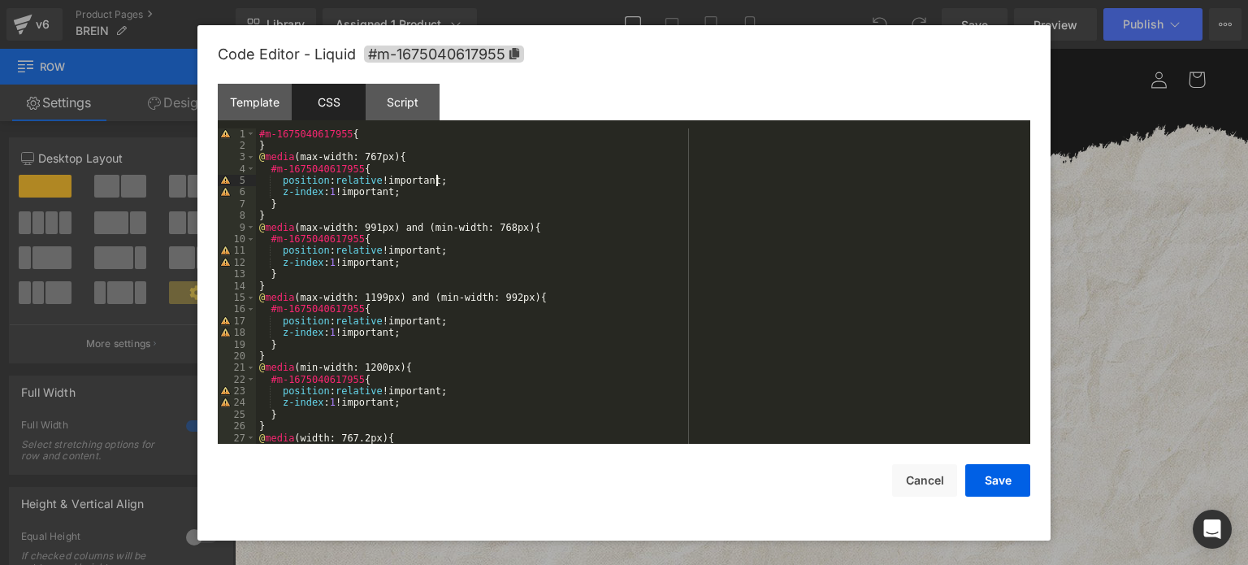
click at [495, 183] on div "#m-1675040617955 { } @ media (max-width: 767px) { #m-1675040617955 { position :…" at bounding box center [640, 298] width 768 height 340
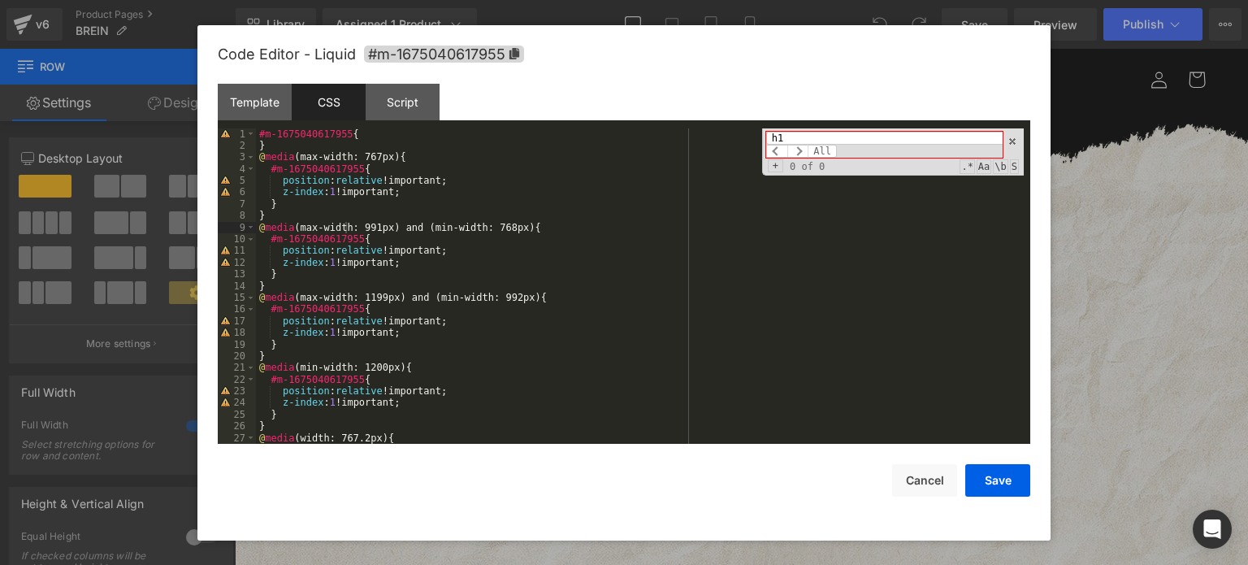
type input "h"
type input "tit"
click at [908, 477] on button "Cancel" at bounding box center [924, 480] width 65 height 33
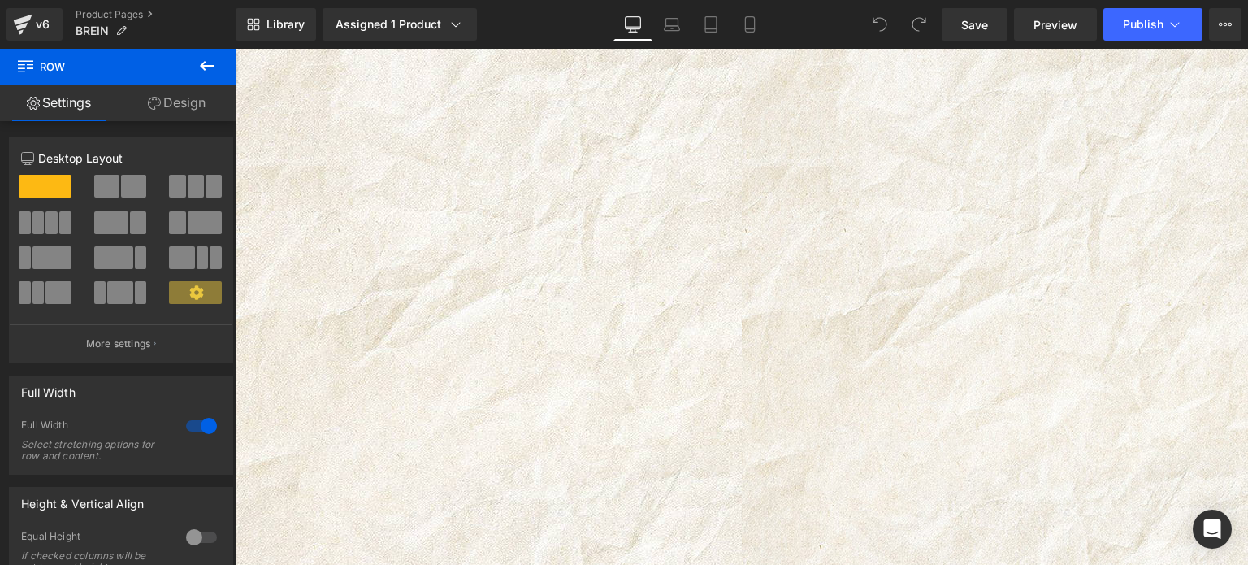
scroll to position [0, 0]
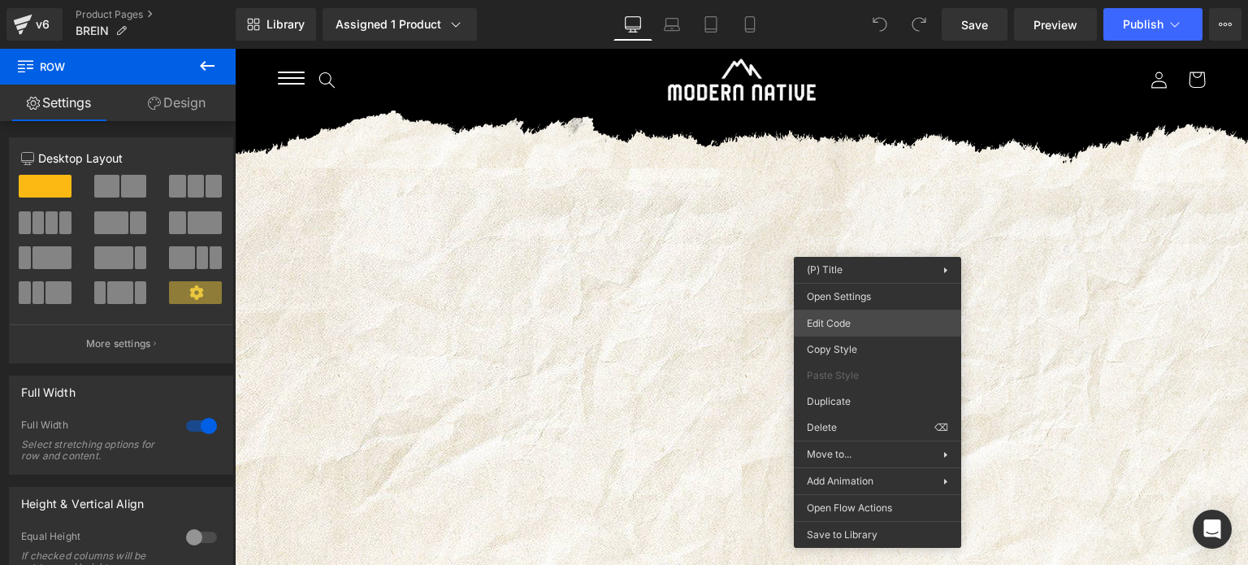
click at [870, 0] on div "You are previewing how the will restyle your page. You can not edit Elements in…" at bounding box center [624, 0] width 1248 height 0
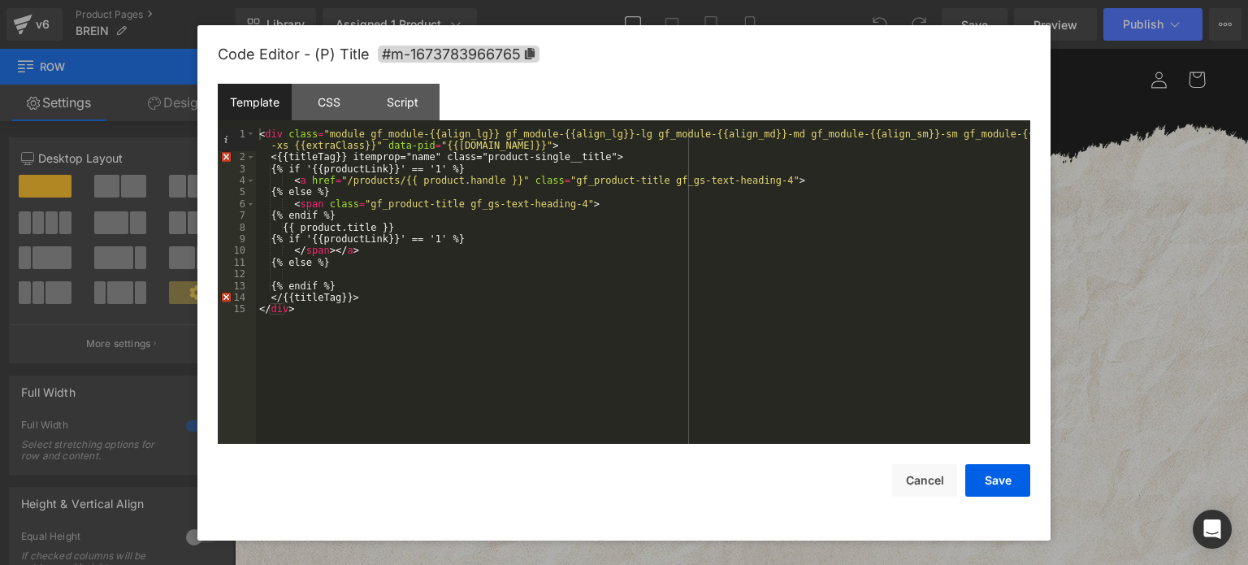
click at [427, 340] on div "< div class = "module gf_module-{{align_lg}} gf_module-{{align_lg}}-lg gf_modul…" at bounding box center [643, 303] width 774 height 351
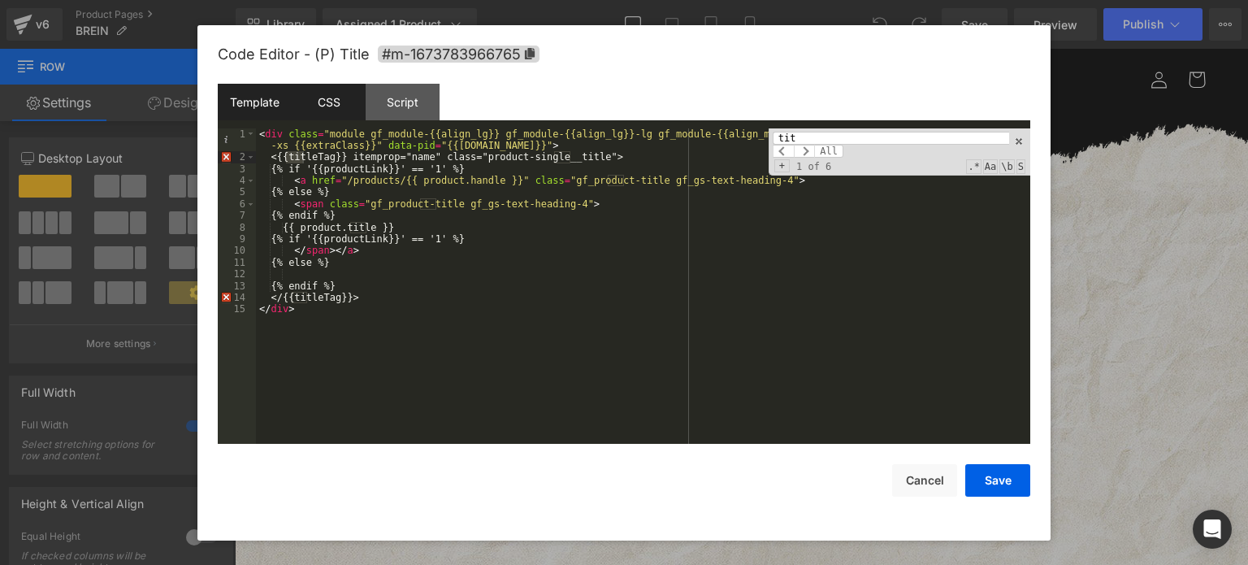
type input "tit"
click at [332, 99] on div "CSS" at bounding box center [329, 102] width 74 height 37
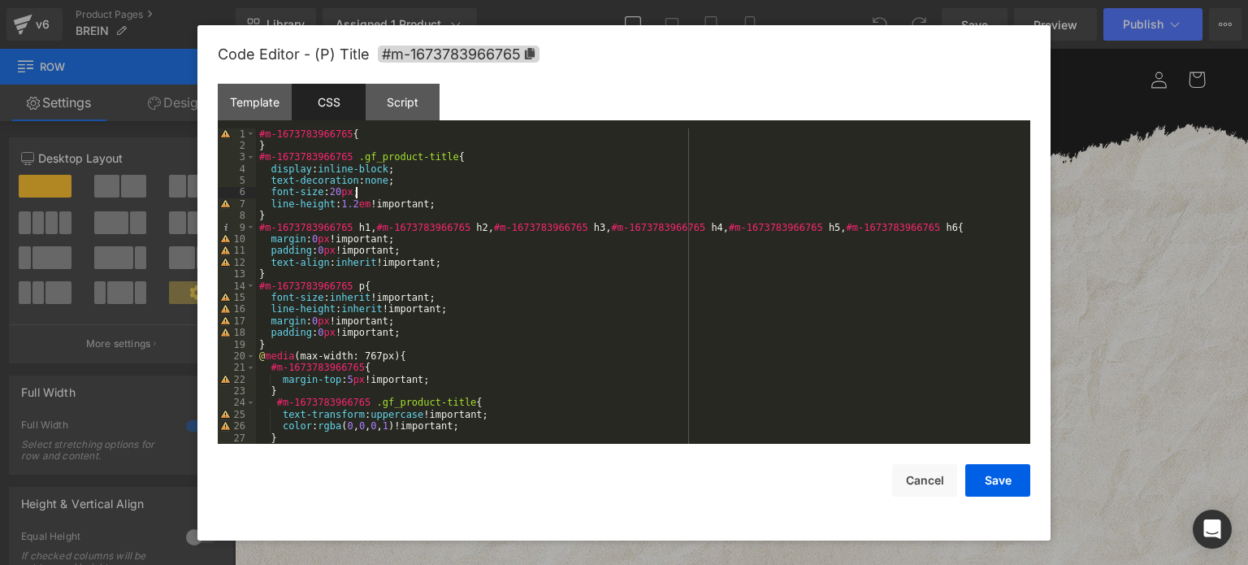
click at [504, 194] on div "#m-1673783966765 { } #m-1673783966765 .gf_product-title { display : inline-bloc…" at bounding box center [640, 298] width 768 height 340
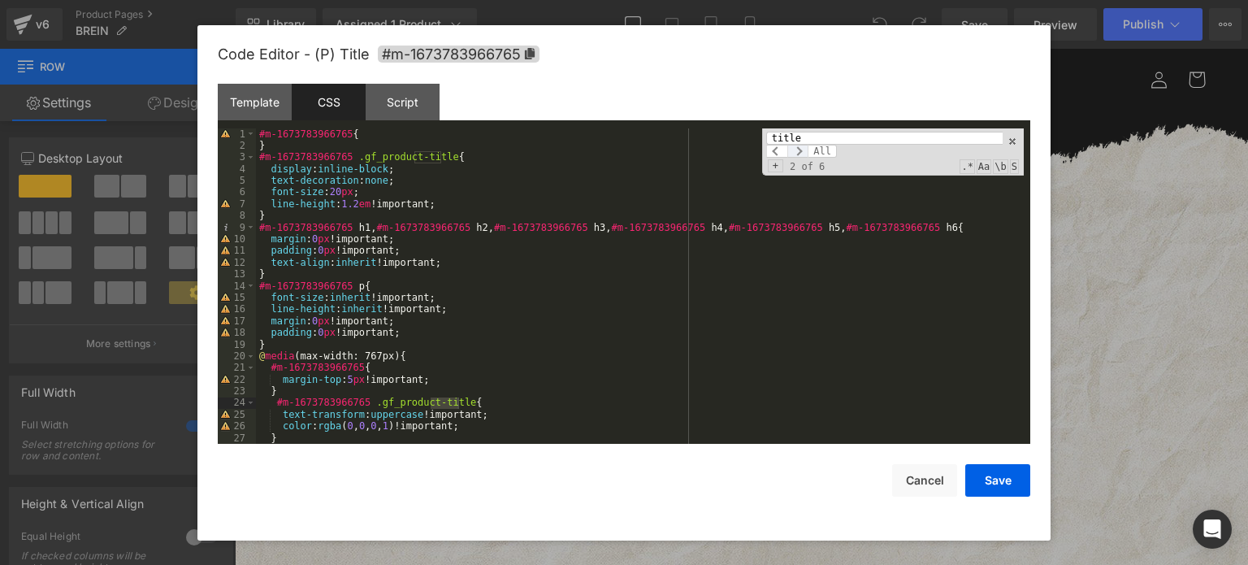
type input "title"
click at [800, 152] on span at bounding box center [797, 151] width 21 height 13
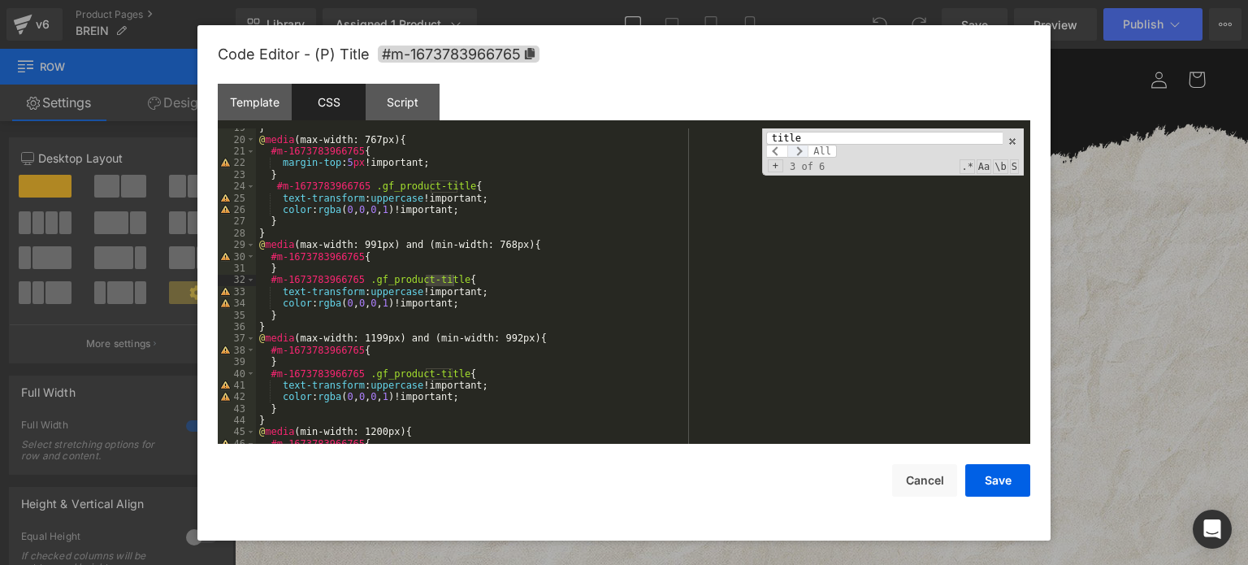
scroll to position [216, 0]
click at [800, 152] on span at bounding box center [797, 151] width 21 height 13
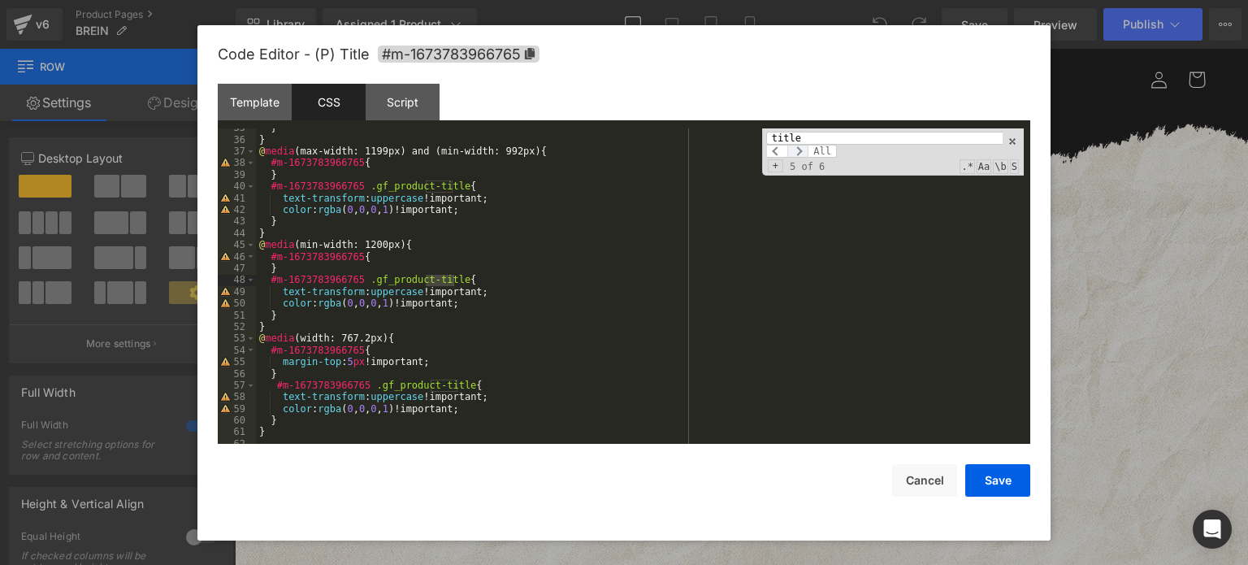
scroll to position [403, 0]
click at [800, 152] on span at bounding box center [797, 151] width 21 height 13
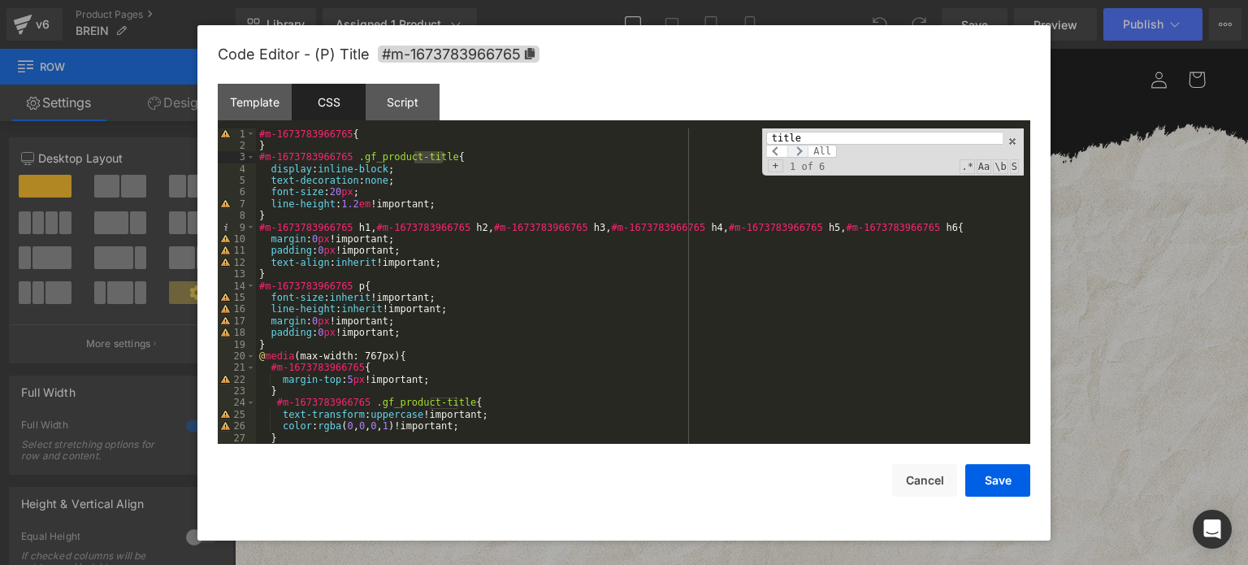
click at [800, 152] on span at bounding box center [797, 151] width 21 height 13
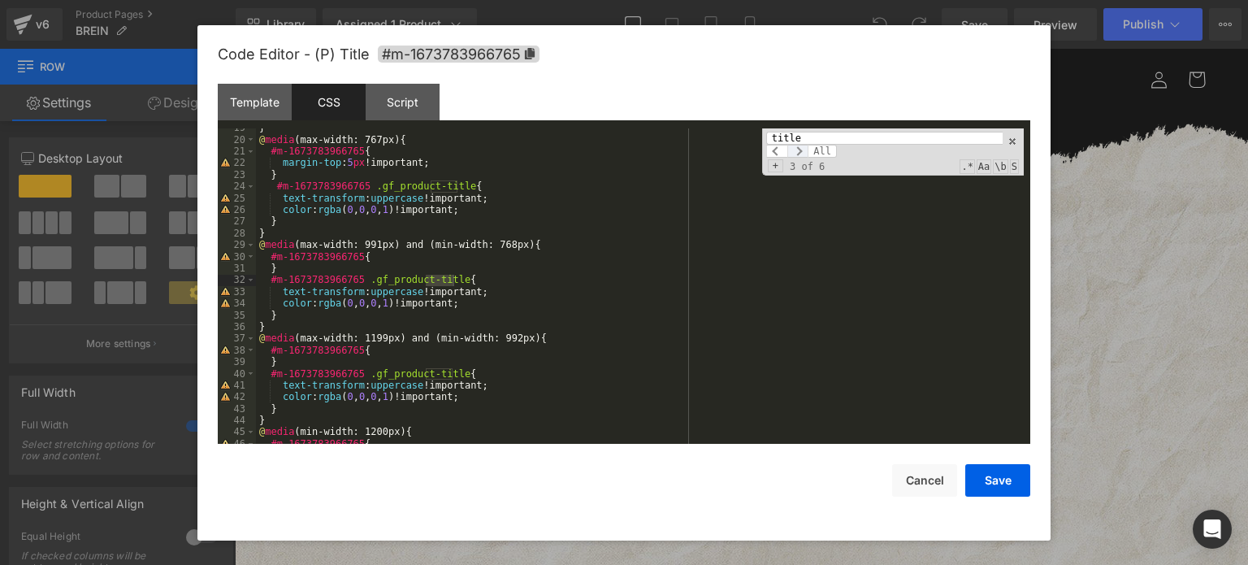
click at [800, 152] on span at bounding box center [797, 151] width 21 height 13
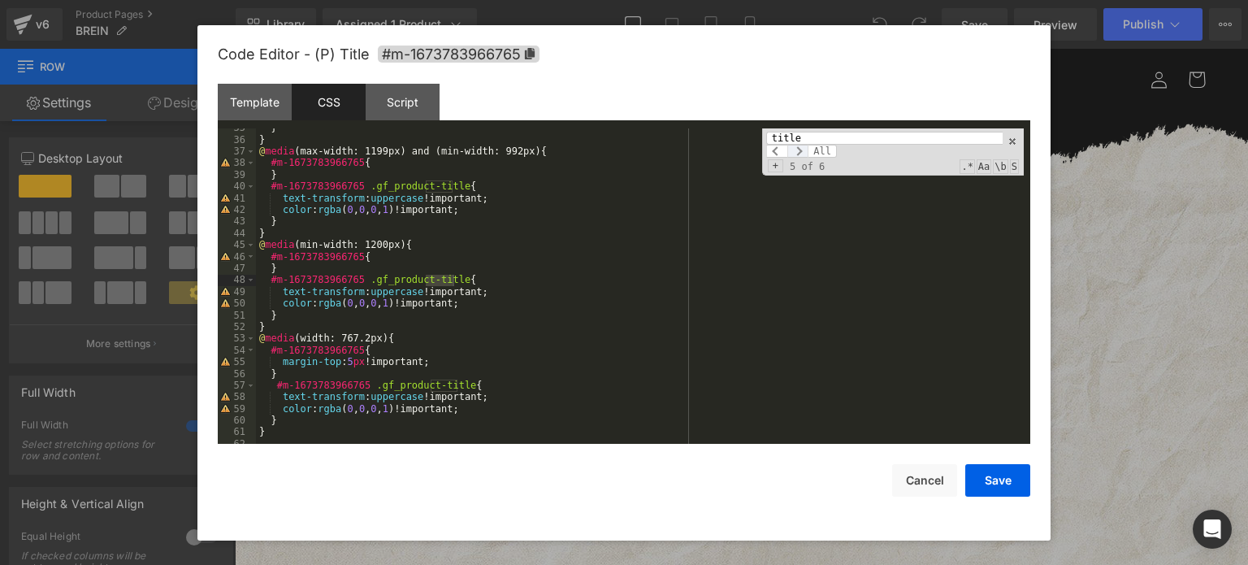
scroll to position [403, 0]
click at [800, 152] on span at bounding box center [797, 151] width 21 height 13
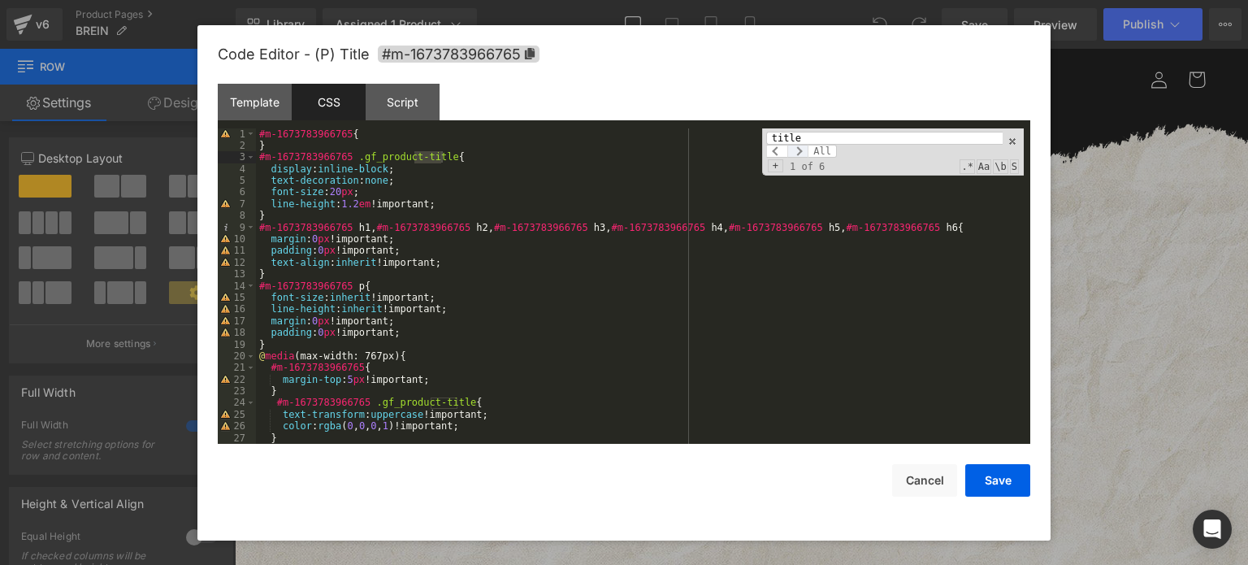
click at [800, 152] on span at bounding box center [797, 151] width 21 height 13
